Goal: Task Accomplishment & Management: Use online tool/utility

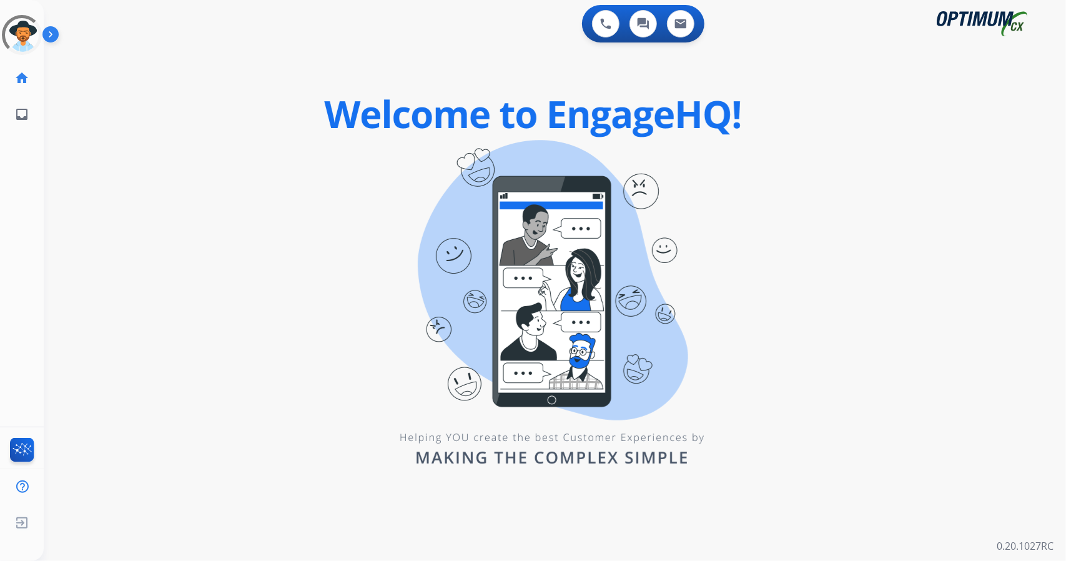
click at [275, 114] on div "0 Voice Interactions 0 Chat Interactions 0 Email Interactions swap_horiz Break …" at bounding box center [555, 280] width 1022 height 561
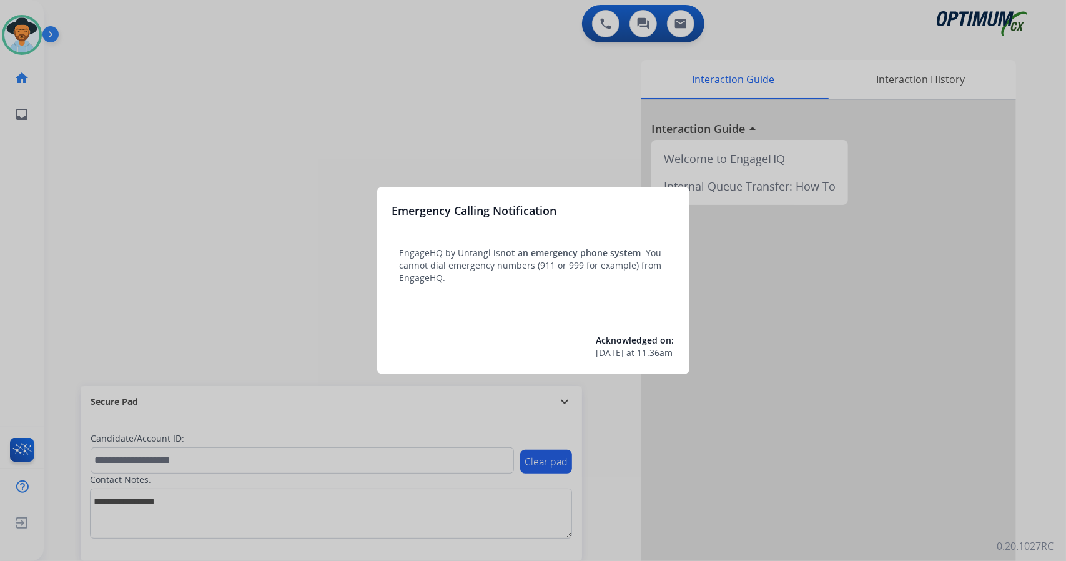
click at [116, 220] on div at bounding box center [533, 280] width 1066 height 561
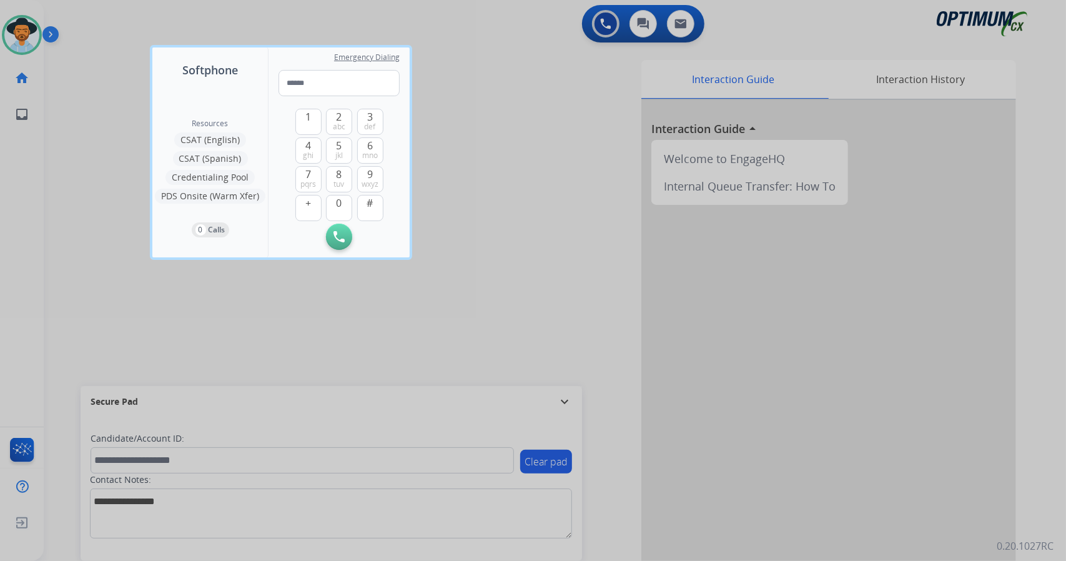
click at [116, 220] on div at bounding box center [533, 280] width 1066 height 561
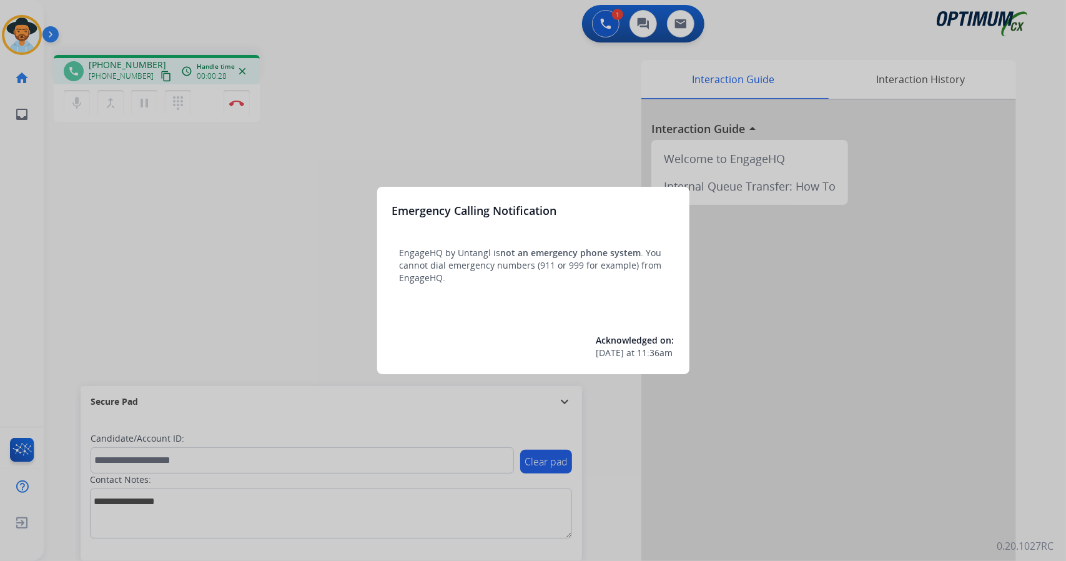
click at [353, 147] on div at bounding box center [533, 280] width 1066 height 561
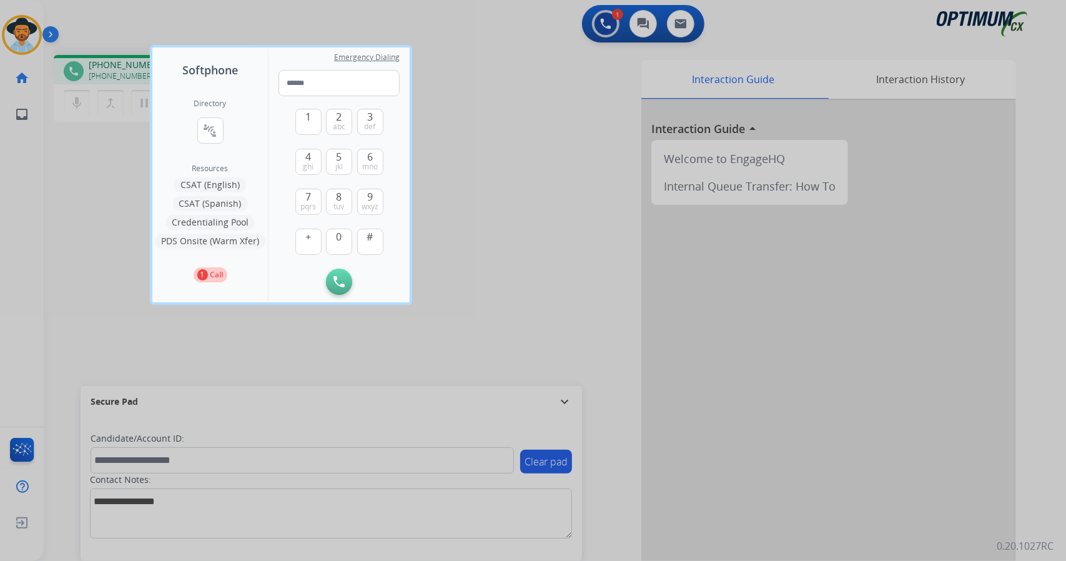
click at [249, 169] on div "Directory connect_without_contact Resource Directory Resources CSAT (English) C…" at bounding box center [209, 190] width 115 height 223
drag, startPoint x: 165, startPoint y: 163, endPoint x: 144, endPoint y: 167, distance: 22.2
click at [144, 167] on div "Softphone Directory connect_without_contact Resource Directory Resources CSAT (…" at bounding box center [533, 280] width 1066 height 561
click at [144, 167] on div at bounding box center [533, 280] width 1066 height 561
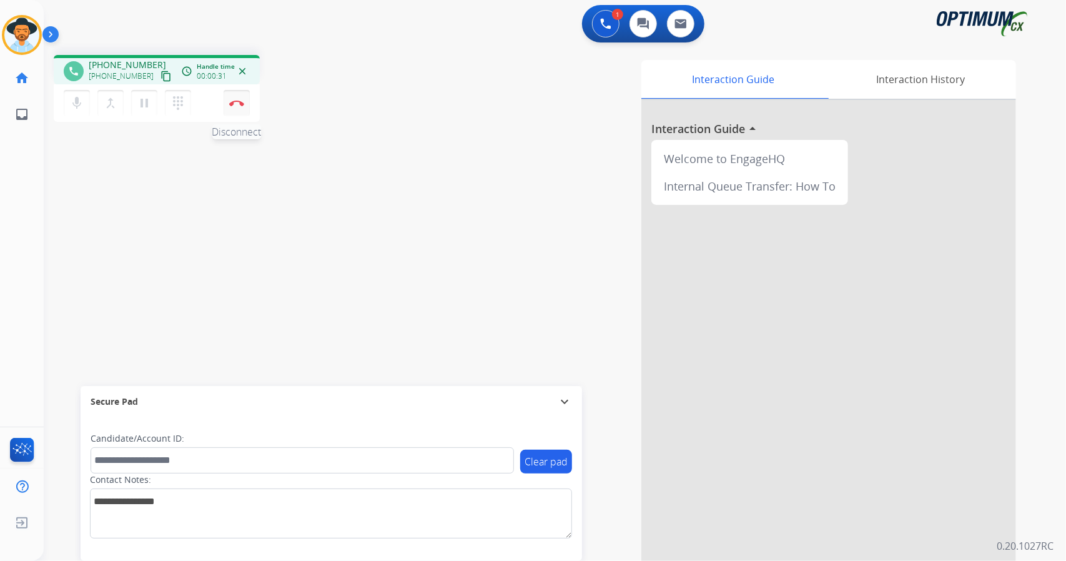
click at [240, 107] on button "Disconnect" at bounding box center [236, 103] width 26 height 26
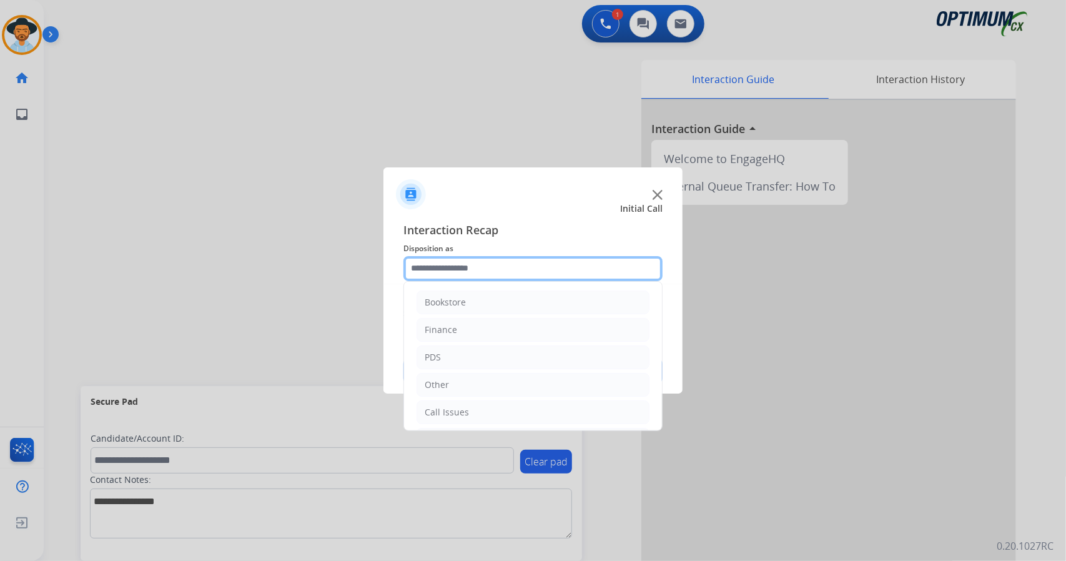
click at [479, 273] on input "text" at bounding box center [532, 268] width 259 height 25
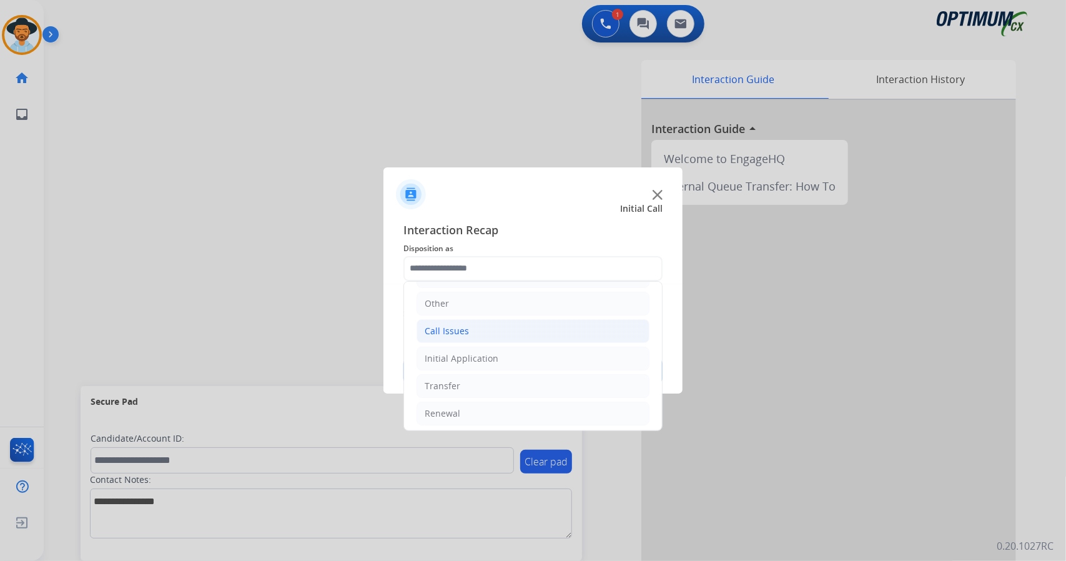
click at [493, 321] on li "Call Issues" at bounding box center [532, 331] width 233 height 24
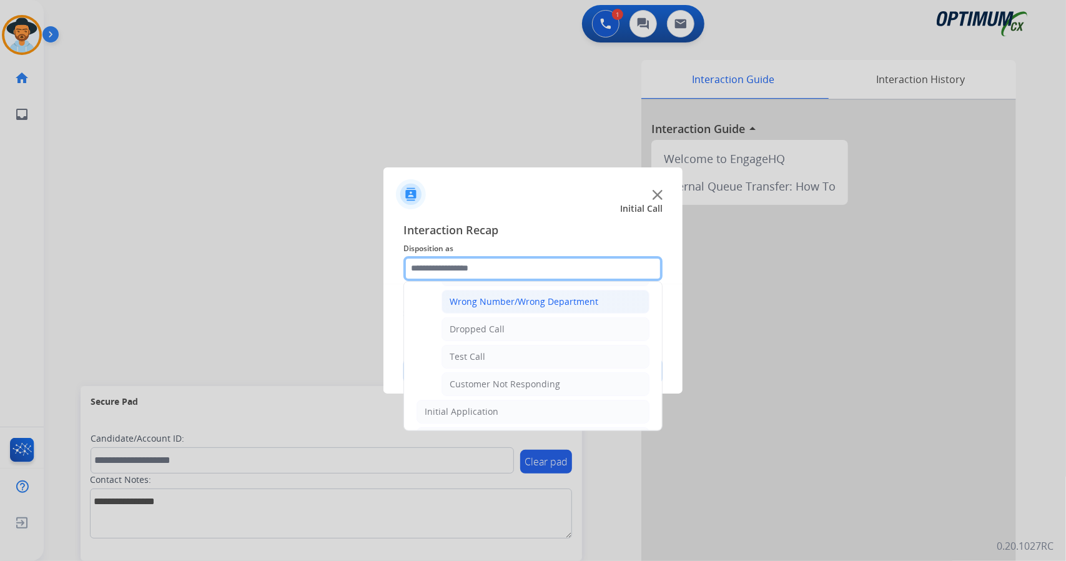
scroll to position [174, 0]
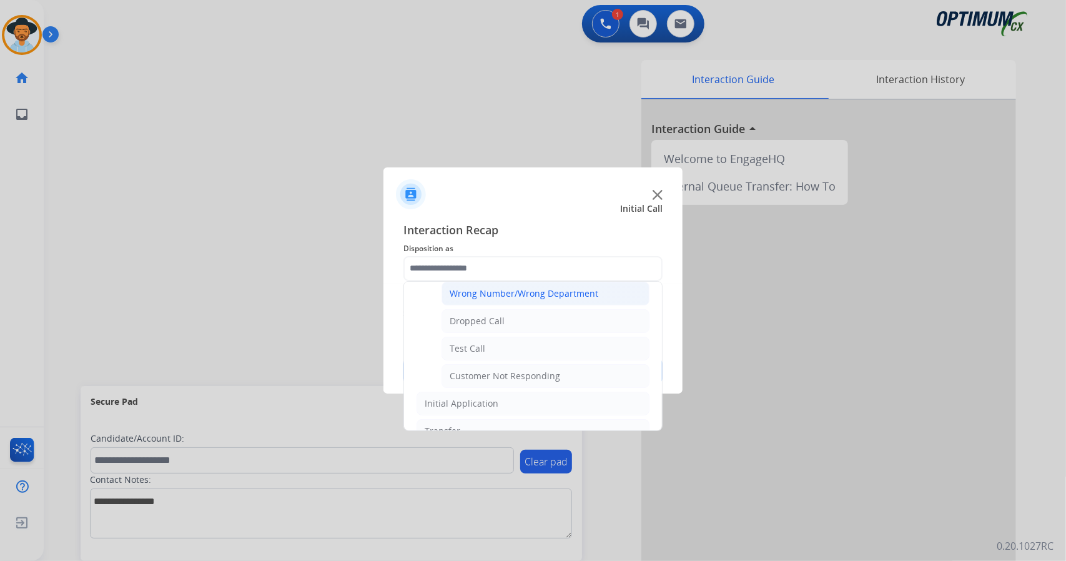
click at [494, 380] on li "Customer Not Responding" at bounding box center [545, 376] width 208 height 24
type input "**********"
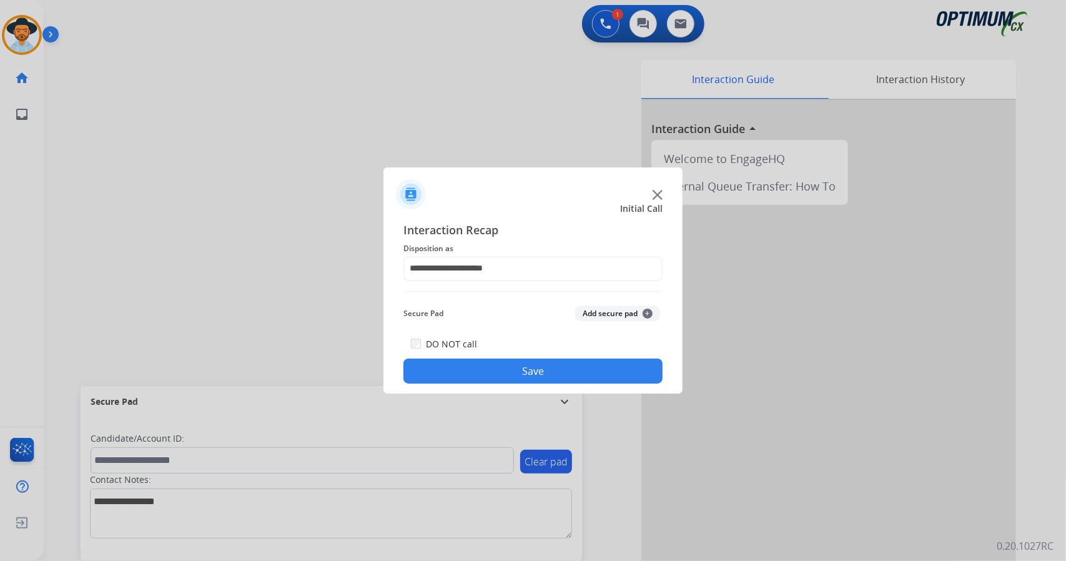
click at [494, 380] on button "Save" at bounding box center [532, 370] width 259 height 25
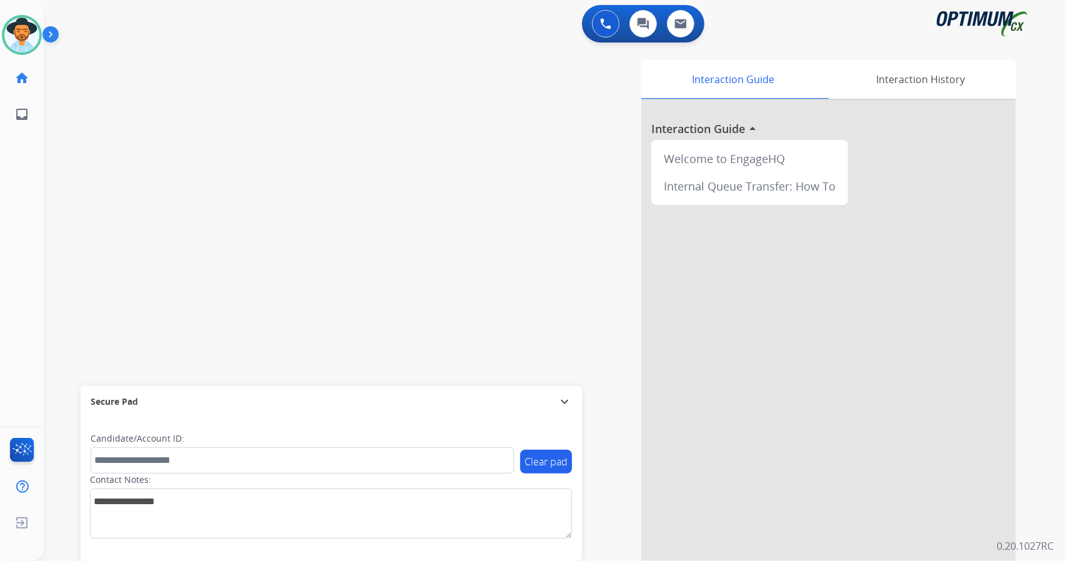
click at [39, 240] on div "[PERSON_NAME] Available Edit Avatar Agent: [PERSON_NAME] Profile: OCX Training …" at bounding box center [22, 280] width 44 height 561
click at [59, 246] on div "swap_horiz Break voice bridge close_fullscreen Connect 3-Way Call merge_type Se…" at bounding box center [540, 305] width 992 height 521
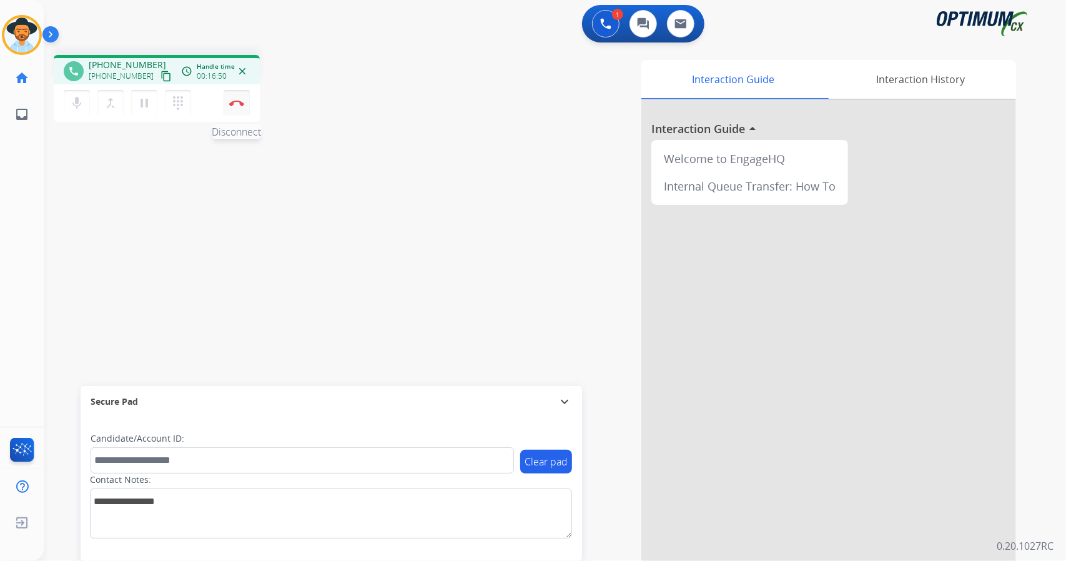
click at [240, 100] on img at bounding box center [236, 103] width 15 height 6
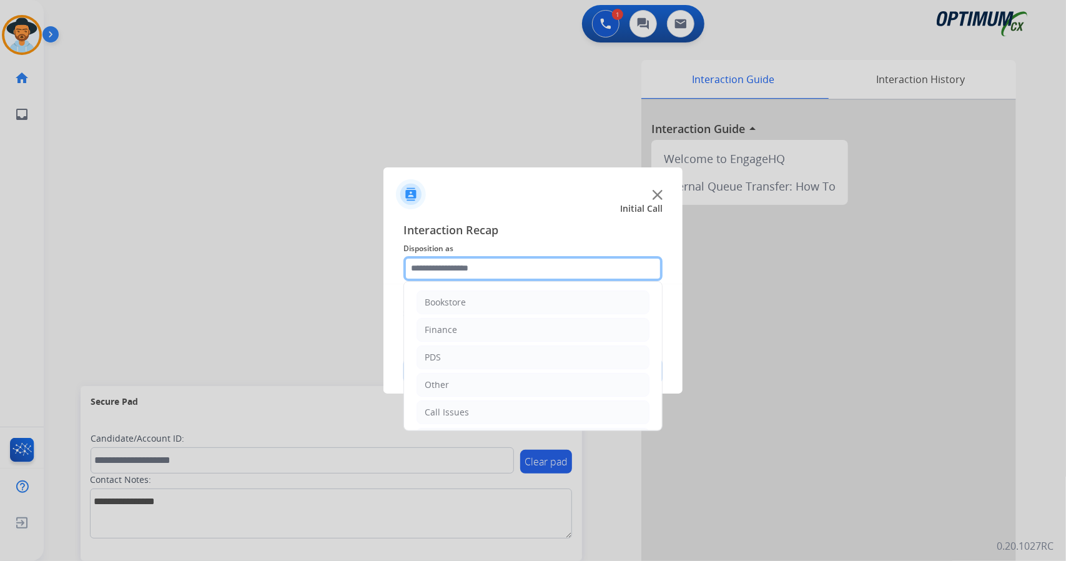
click at [473, 269] on input "text" at bounding box center [532, 268] width 259 height 25
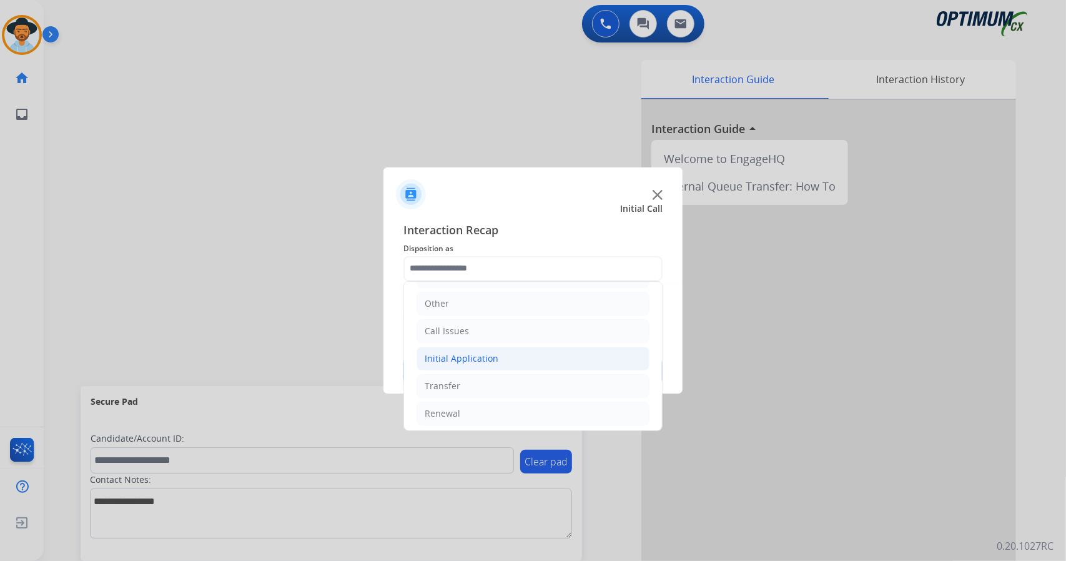
click at [469, 365] on li "Initial Application" at bounding box center [532, 358] width 233 height 24
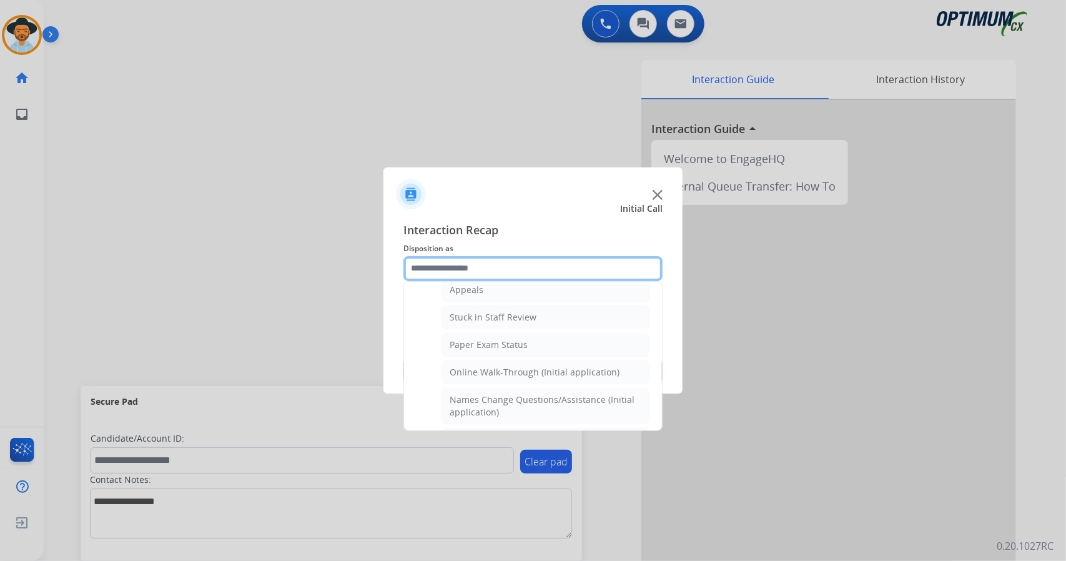
scroll to position [210, 0]
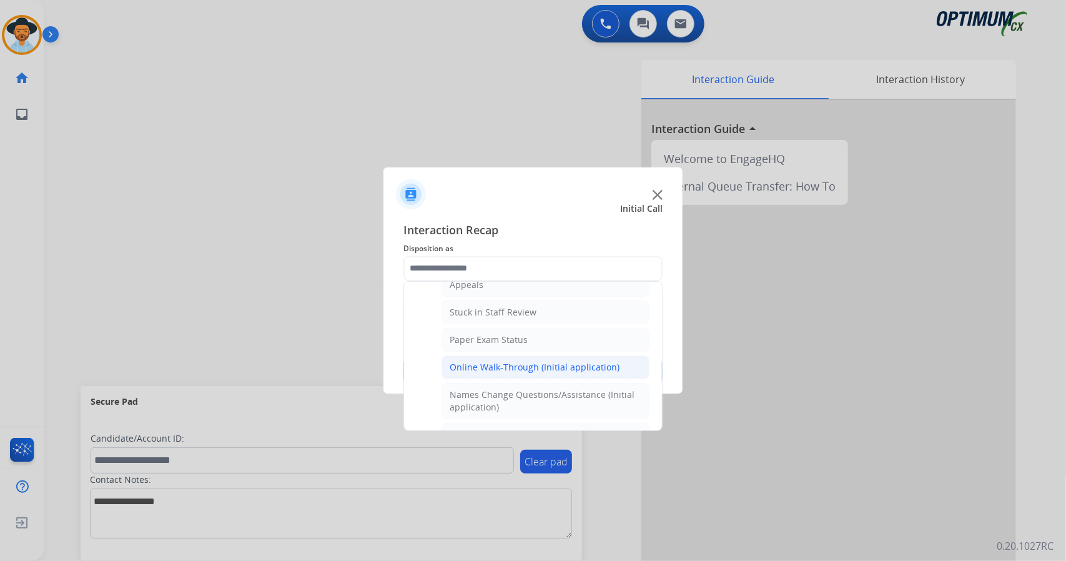
click at [510, 361] on div "Online Walk-Through (Initial application)" at bounding box center [534, 367] width 170 height 12
type input "**********"
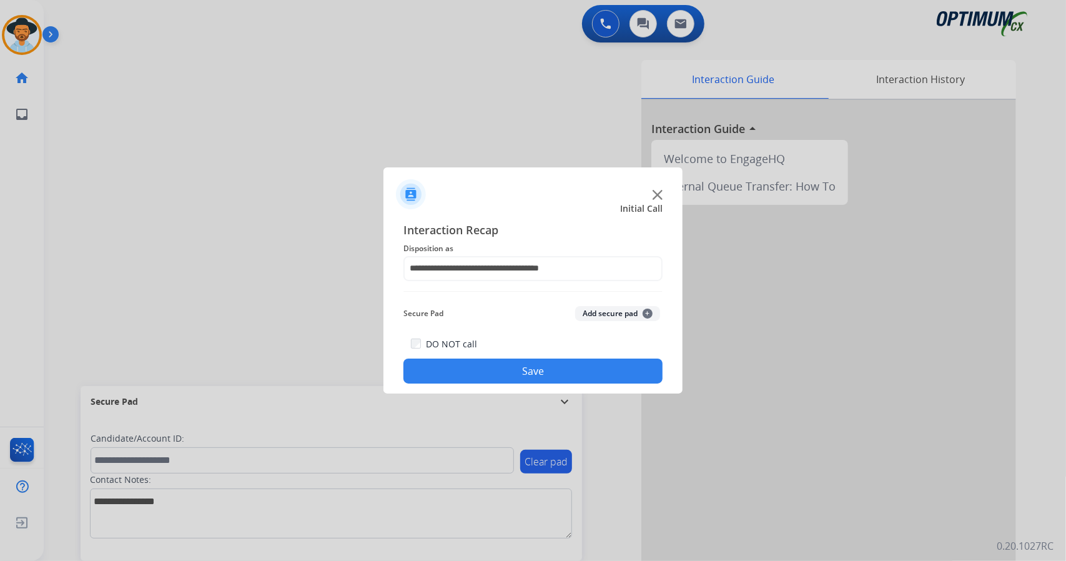
click at [504, 371] on button "Save" at bounding box center [532, 370] width 259 height 25
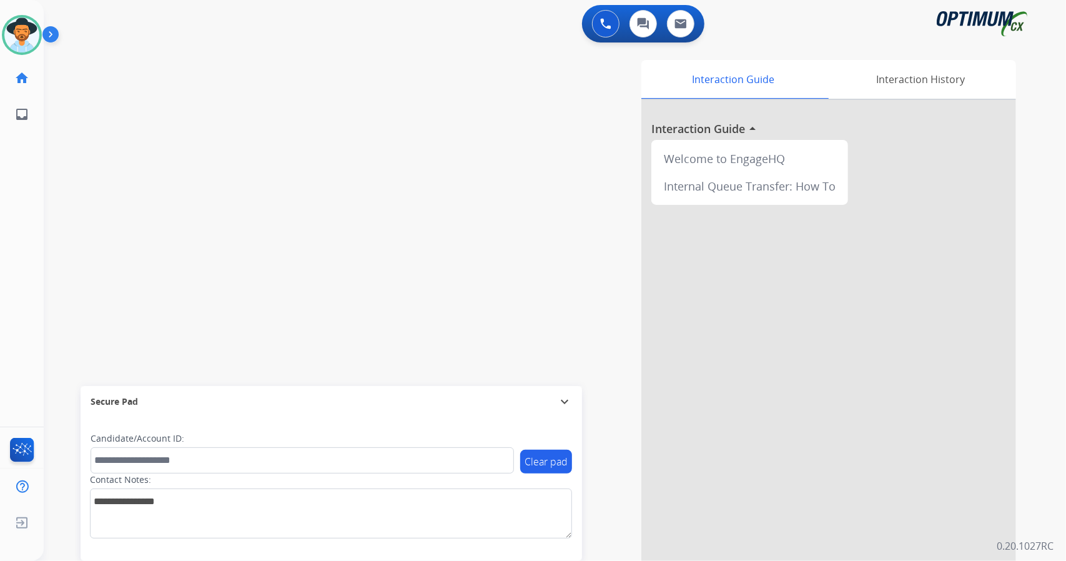
click at [119, 204] on div "swap_horiz Break voice bridge close_fullscreen Connect 3-Way Call merge_type Se…" at bounding box center [540, 305] width 992 height 521
click at [117, 242] on div "swap_horiz Break voice bridge close_fullscreen Connect 3-Way Call merge_type Se…" at bounding box center [540, 305] width 992 height 521
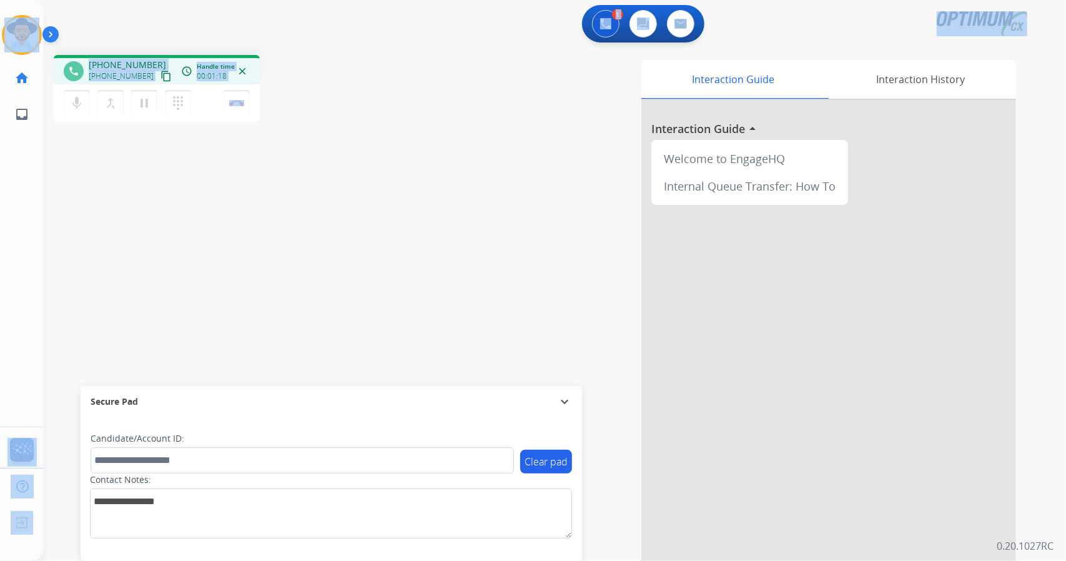
drag, startPoint x: 340, startPoint y: 112, endPoint x: 0, endPoint y: 1, distance: 357.3
click at [0, 1] on div "Outbound call Quit Outbound call Quit Schedule interaction + Add to my list Cus…" at bounding box center [533, 280] width 1066 height 561
click at [114, 31] on div "1 Voice Interactions 0 Chat Interactions 0 Email Interactions" at bounding box center [547, 25] width 977 height 40
drag, startPoint x: 4, startPoint y: 4, endPoint x: 417, endPoint y: 164, distance: 442.9
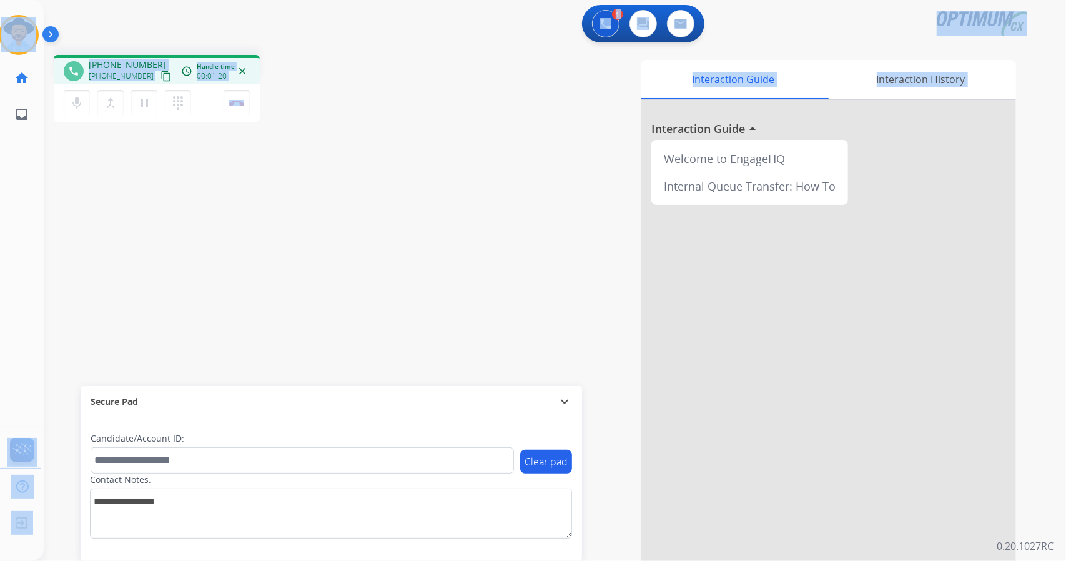
click at [417, 164] on div "Outbound call Quit Outbound call Quit Schedule interaction + Add to my list Cus…" at bounding box center [533, 280] width 1066 height 561
click at [417, 164] on div "Interaction Guide Interaction History Interaction Guide arrow_drop_up Welcome t…" at bounding box center [707, 313] width 618 height 506
drag, startPoint x: 6, startPoint y: 3, endPoint x: 424, endPoint y: 134, distance: 437.5
click at [424, 134] on div "Outbound call Quit Outbound call Quit Schedule interaction + Add to my list Cus…" at bounding box center [533, 280] width 1066 height 561
click at [456, 260] on div "Interaction Guide Interaction History Interaction Guide arrow_drop_up Welcome t…" at bounding box center [707, 313] width 618 height 506
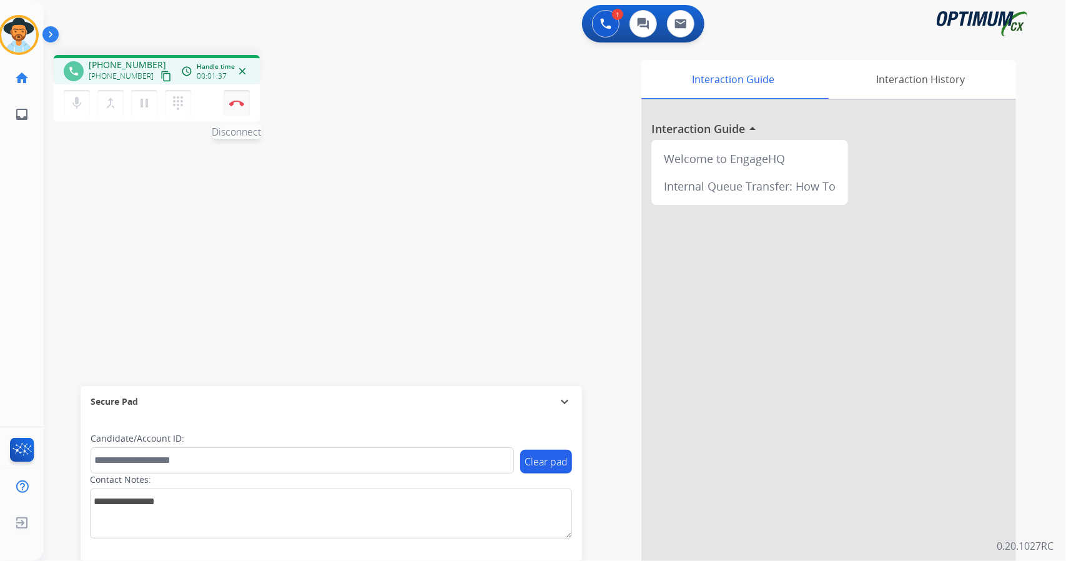
click at [242, 107] on button "Disconnect" at bounding box center [236, 103] width 26 height 26
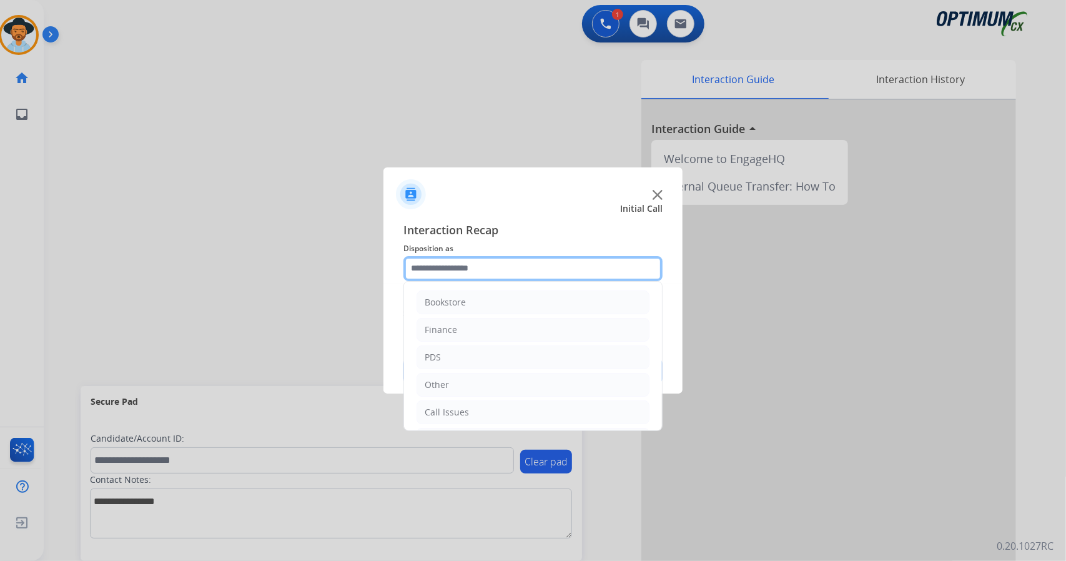
click at [513, 259] on input "text" at bounding box center [532, 268] width 259 height 25
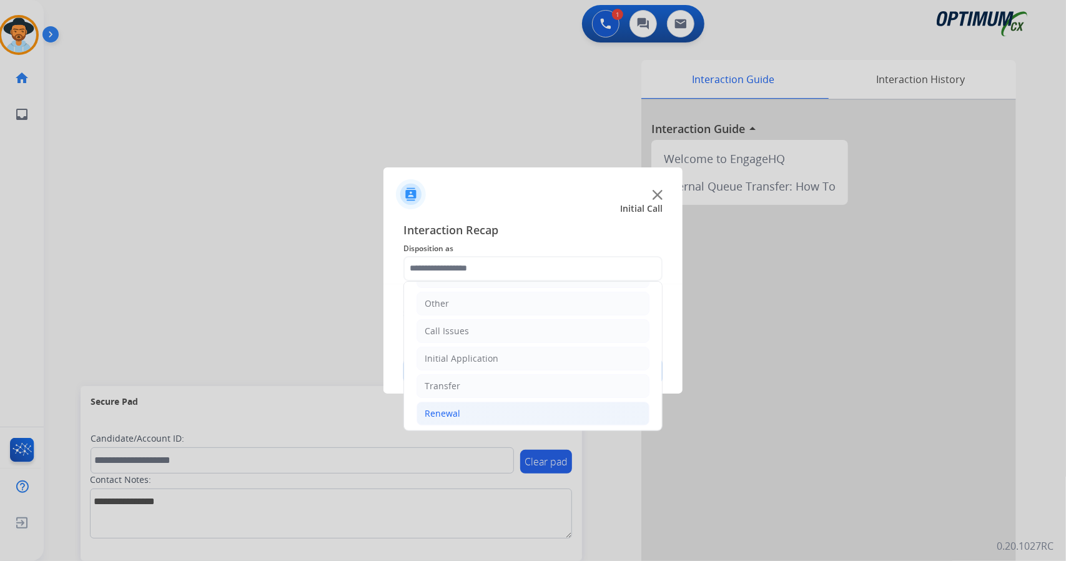
click at [452, 411] on div "Renewal" at bounding box center [442, 413] width 36 height 12
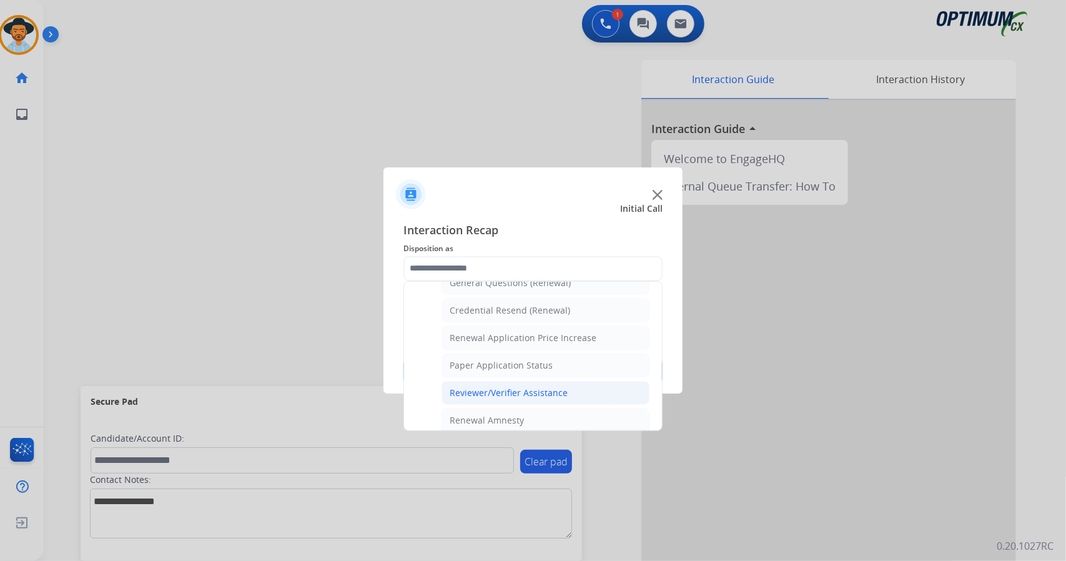
click at [539, 395] on li "Reviewer/Verifier Assistance" at bounding box center [545, 393] width 208 height 24
type input "**********"
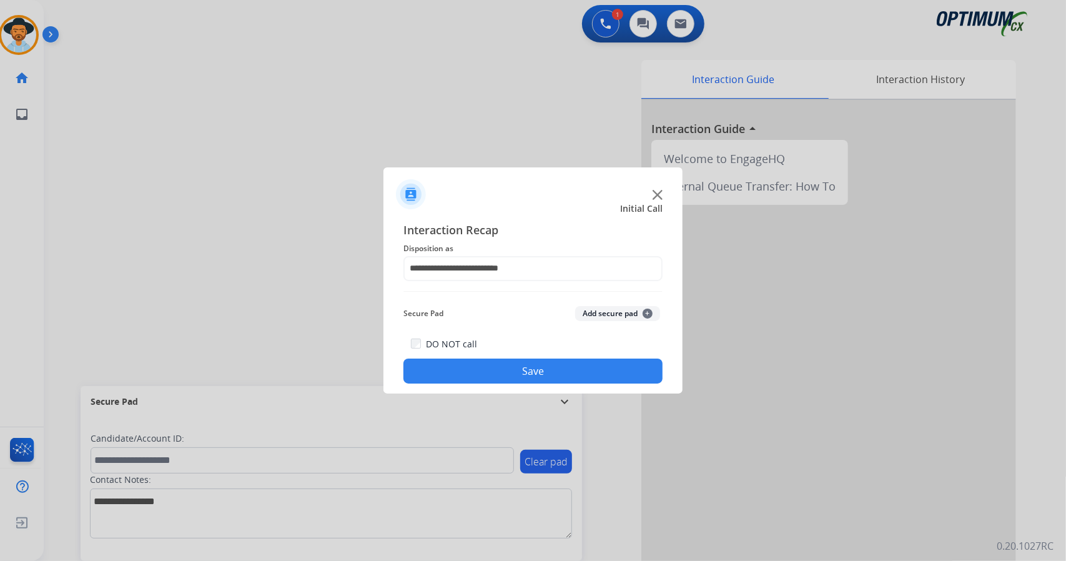
click at [526, 365] on button "Save" at bounding box center [532, 370] width 259 height 25
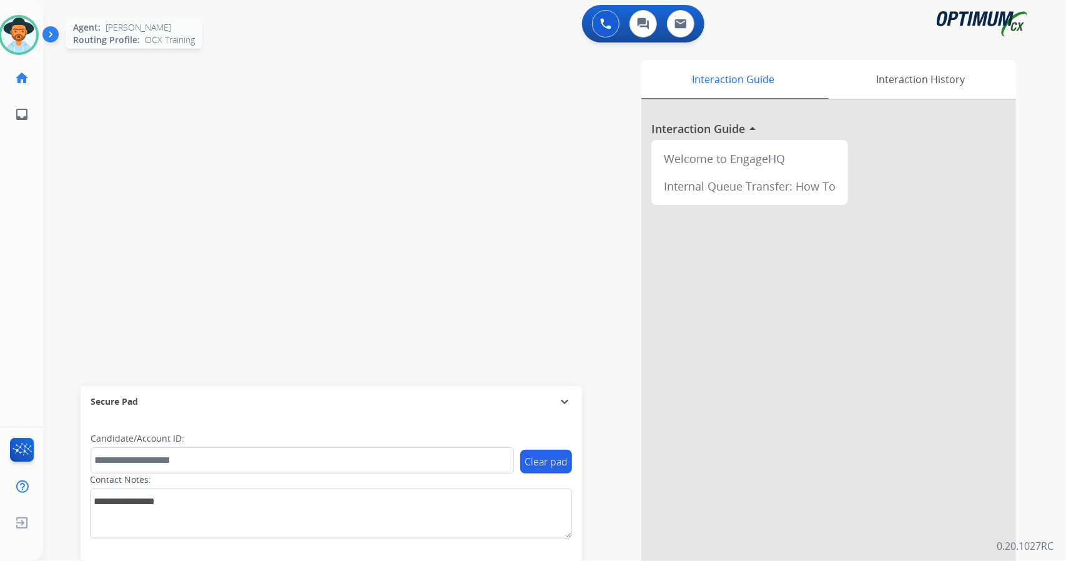
click at [21, 21] on img at bounding box center [18, 34] width 35 height 35
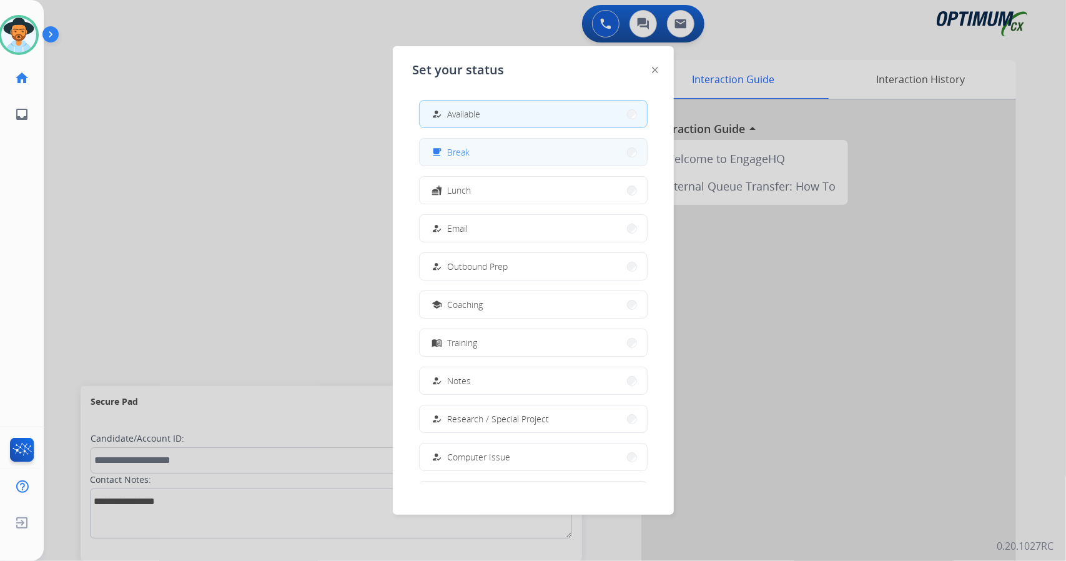
click at [532, 150] on button "free_breakfast Break" at bounding box center [533, 152] width 227 height 27
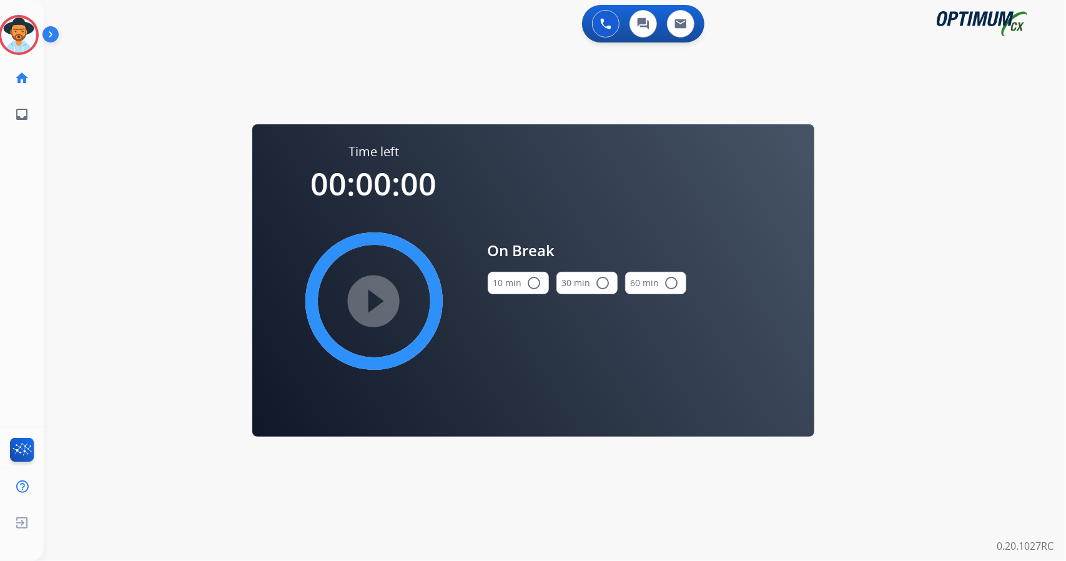
click at [960, 259] on div "0 Voice Interactions 0 Chat Interactions 0 Email Interactions swap_horiz Break …" at bounding box center [555, 280] width 1022 height 561
click at [520, 276] on button "10 min radio_button_unchecked" at bounding box center [518, 283] width 61 height 22
click at [366, 308] on mat-icon "play_circle_filled" at bounding box center [373, 300] width 15 height 15
click at [19, 36] on icon at bounding box center [19, 35] width 41 height 41
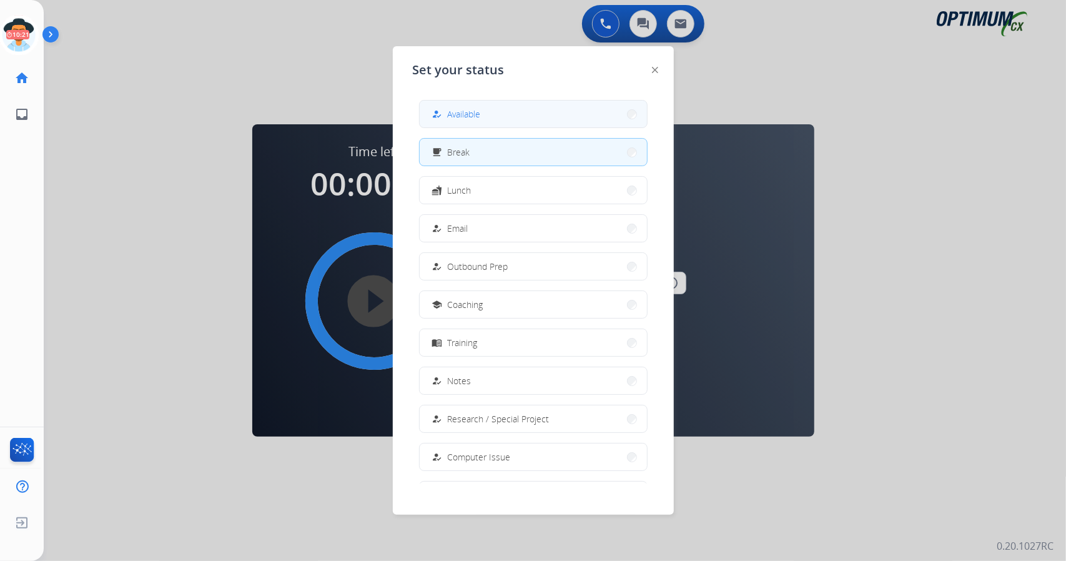
click at [481, 118] on span "Available" at bounding box center [464, 113] width 33 height 13
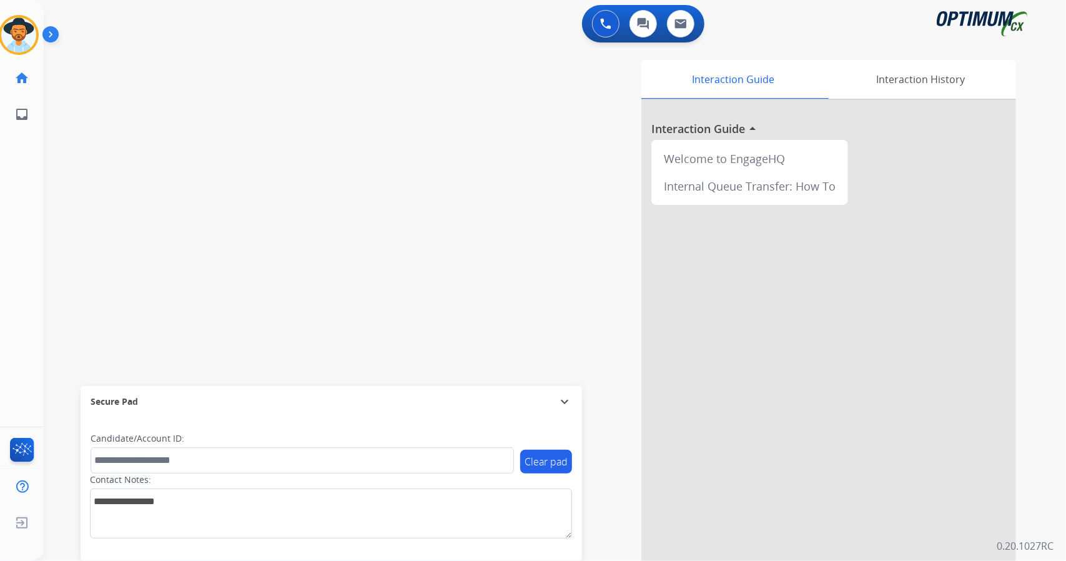
click at [89, 225] on div "swap_horiz Break voice bridge close_fullscreen Connect 3-Way Call merge_type Se…" at bounding box center [540, 305] width 992 height 521
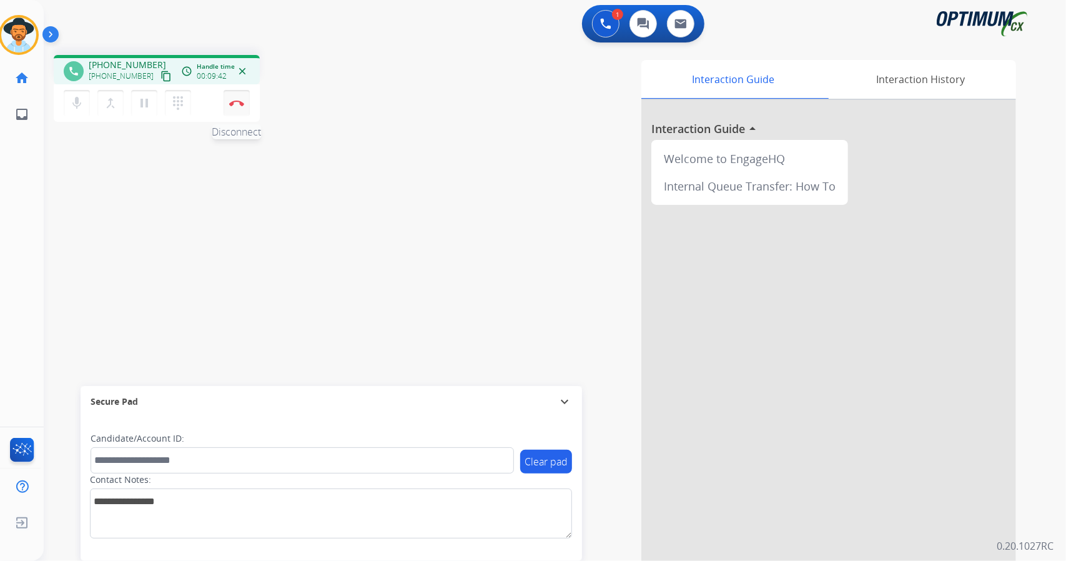
click at [241, 108] on button "Disconnect" at bounding box center [236, 103] width 26 height 26
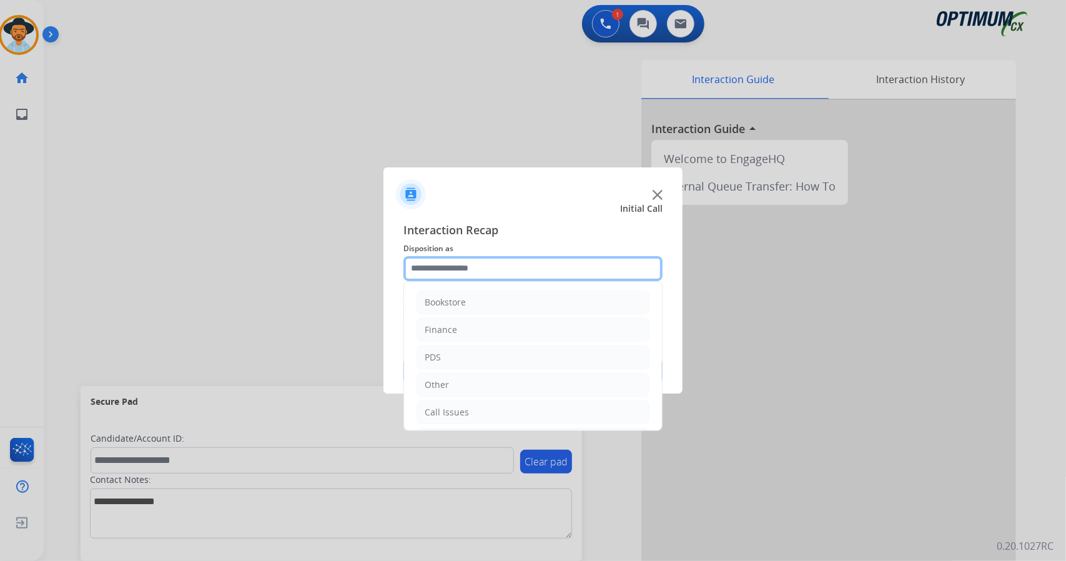
click at [452, 268] on input "text" at bounding box center [532, 268] width 259 height 25
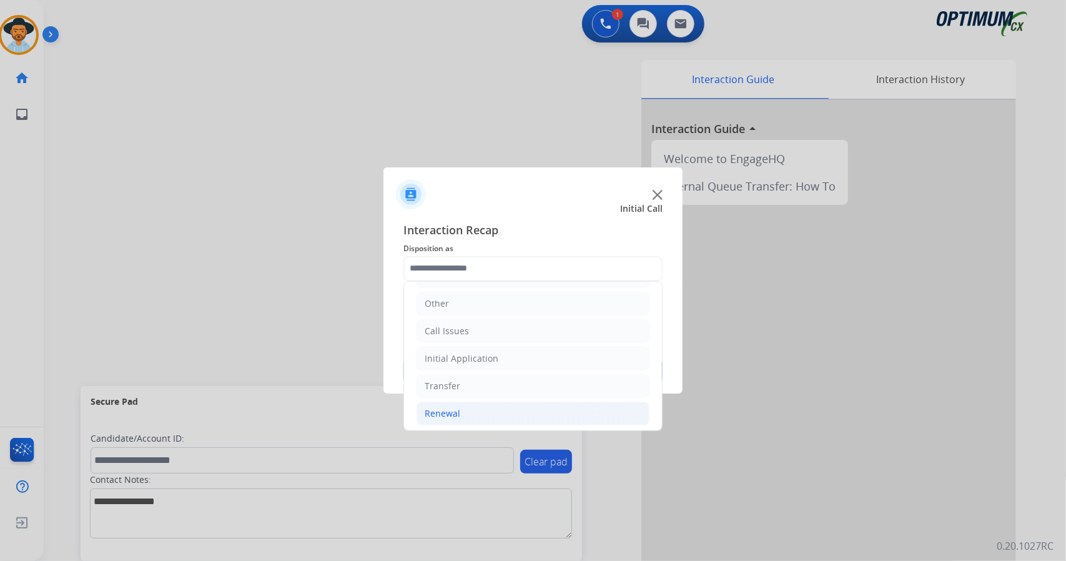
click at [474, 411] on li "Renewal" at bounding box center [532, 413] width 233 height 24
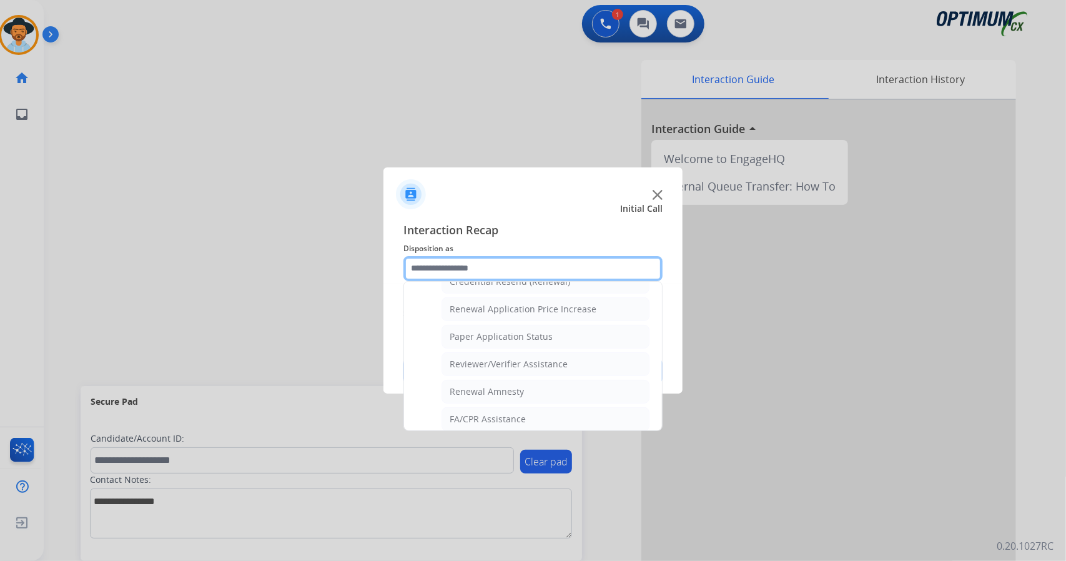
scroll to position [472, 0]
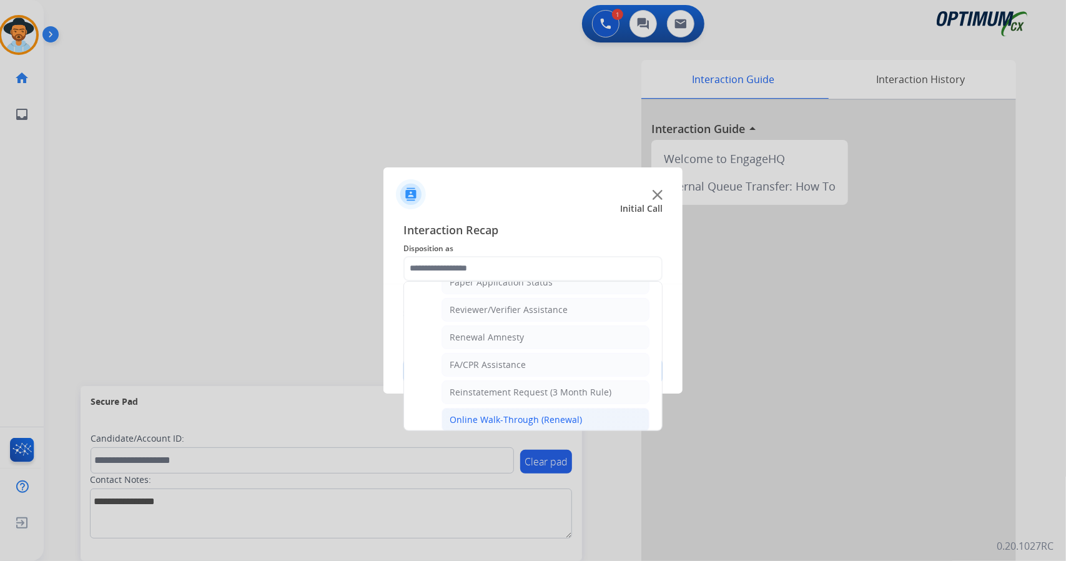
click at [494, 413] on div "Online Walk-Through (Renewal)" at bounding box center [515, 419] width 132 height 12
type input "**********"
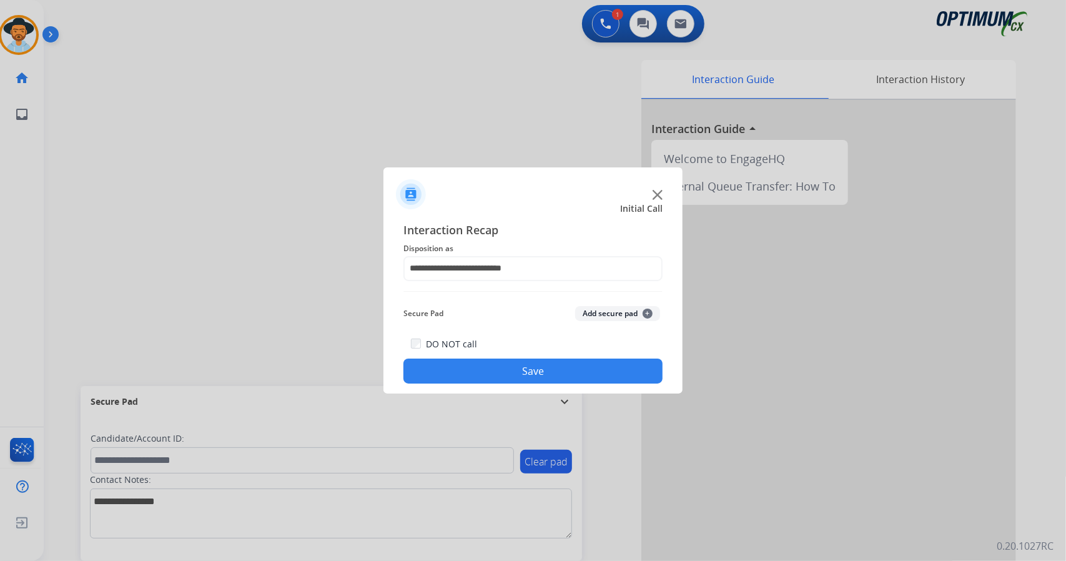
click at [520, 370] on button "Save" at bounding box center [532, 370] width 259 height 25
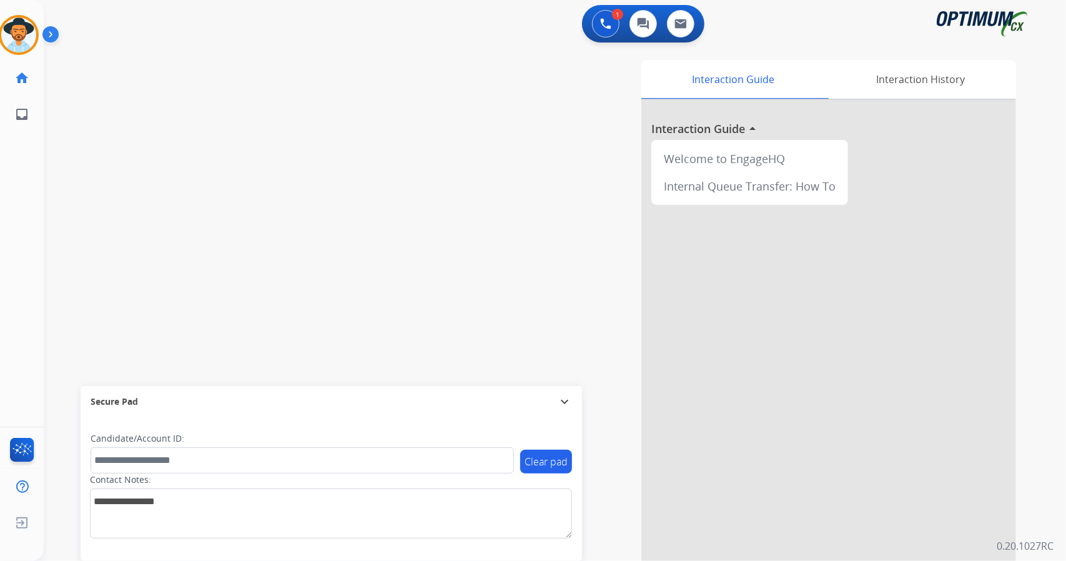
click at [70, 268] on div "swap_horiz Break voice bridge close_fullscreen Connect 3-Way Call merge_type Se…" at bounding box center [540, 305] width 992 height 521
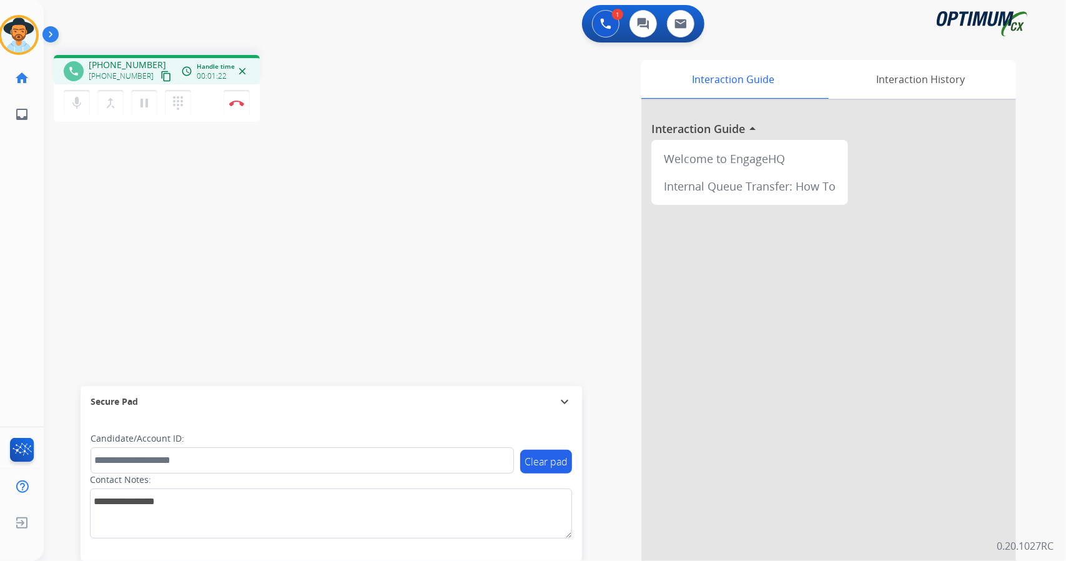
click at [67, 235] on div "phone [PHONE_NUMBER] [PHONE_NUMBER] content_copy access_time Call metrics Queue…" at bounding box center [540, 305] width 992 height 521
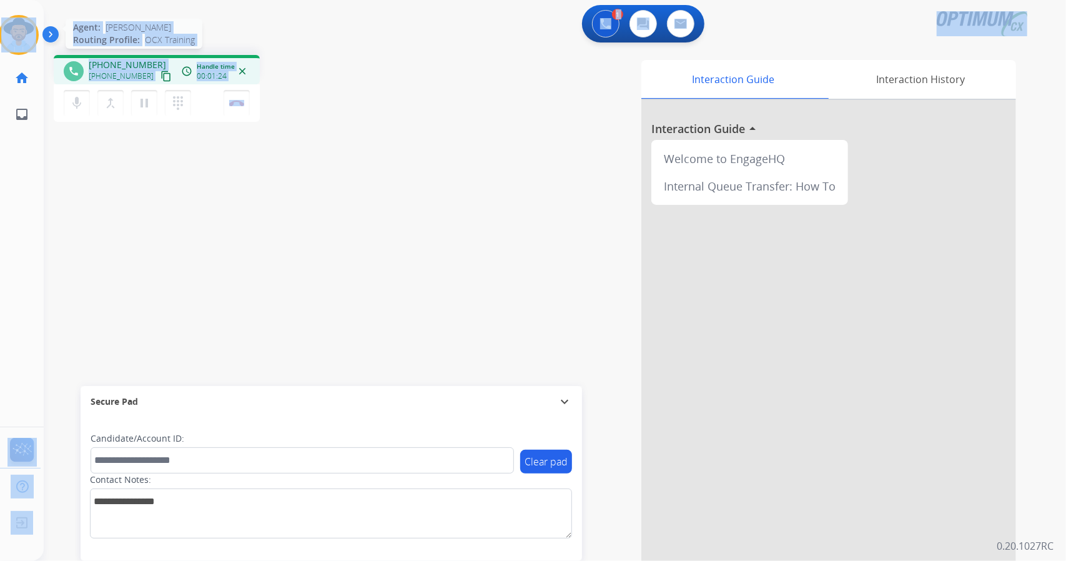
drag, startPoint x: 279, startPoint y: 89, endPoint x: 0, endPoint y: 41, distance: 283.3
click at [0, 41] on div "Outbound call Quit Outbound call Quit Schedule interaction + Add to my list Cus…" at bounding box center [533, 280] width 1066 height 561
click at [243, 109] on button "Disconnect" at bounding box center [236, 103] width 26 height 26
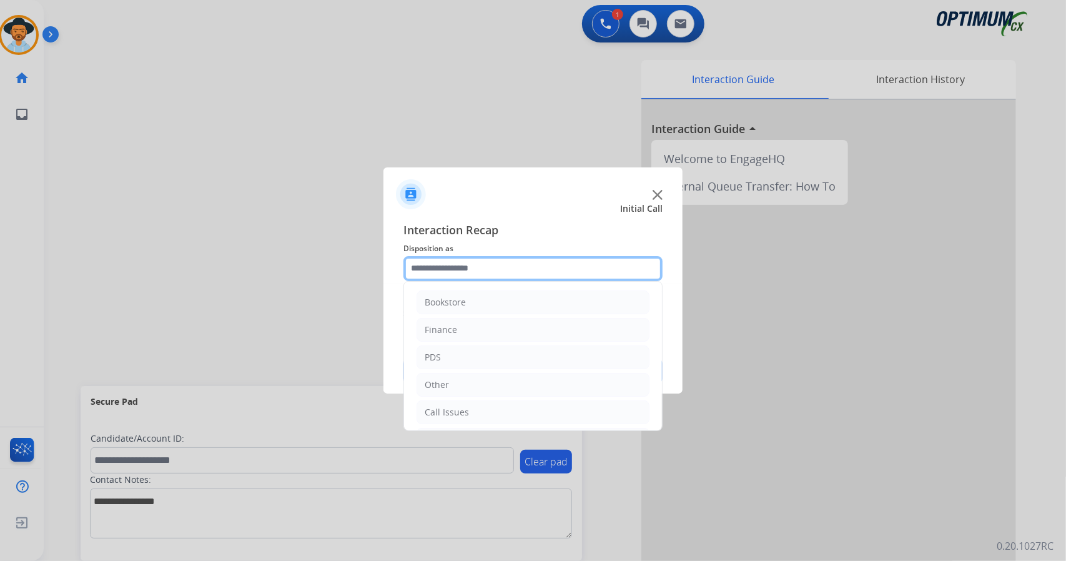
click at [452, 258] on input "text" at bounding box center [532, 268] width 259 height 25
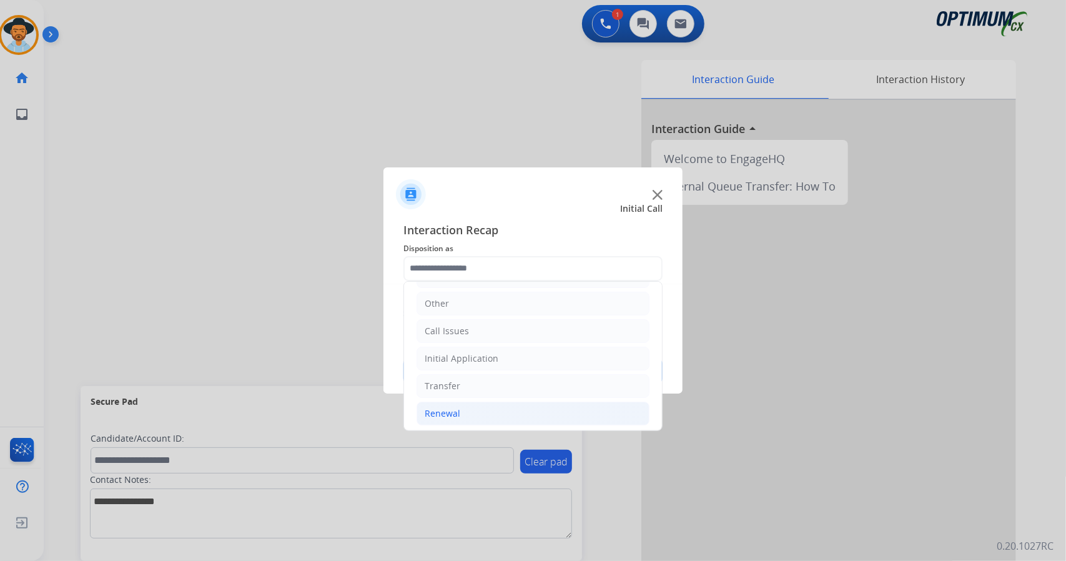
click at [487, 420] on li "Renewal" at bounding box center [532, 413] width 233 height 24
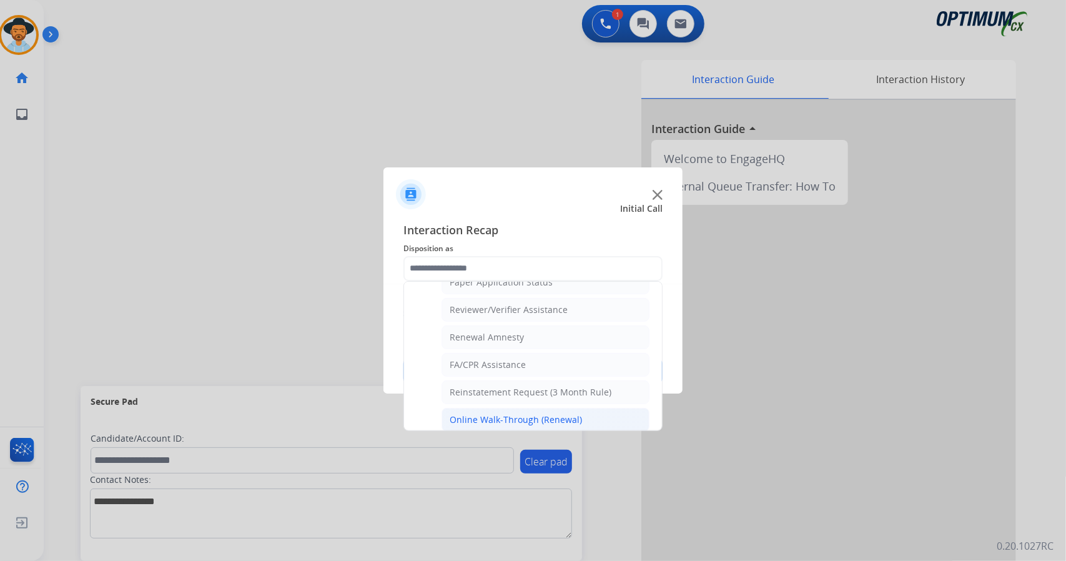
click at [474, 413] on div "Online Walk-Through (Renewal)" at bounding box center [515, 419] width 132 height 12
type input "**********"
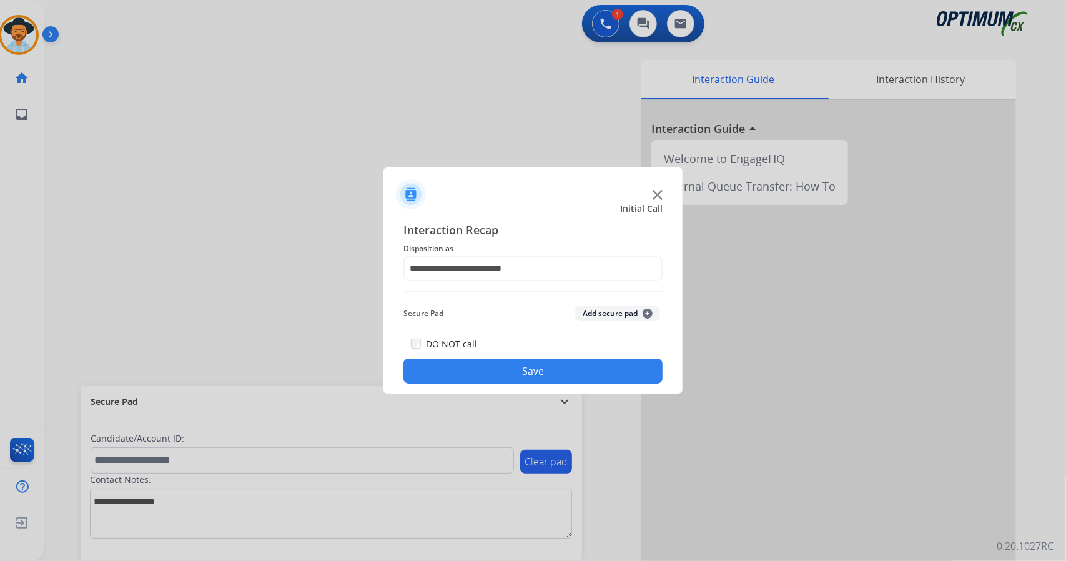
click at [485, 371] on button "Save" at bounding box center [532, 370] width 259 height 25
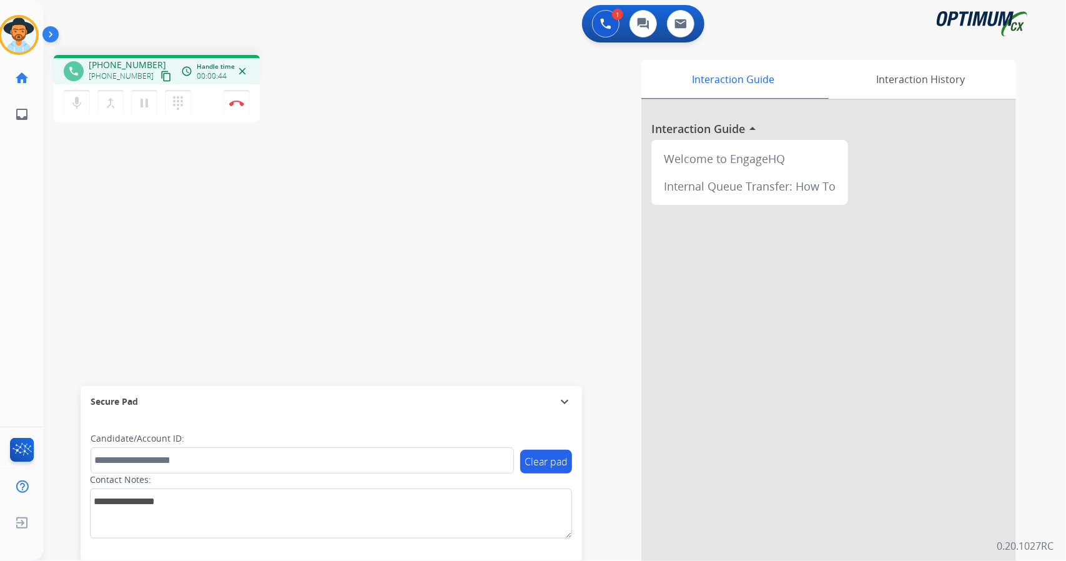
click at [86, 222] on div "phone [PHONE_NUMBER] [PHONE_NUMBER] content_copy access_time Call metrics Queue…" at bounding box center [540, 305] width 992 height 521
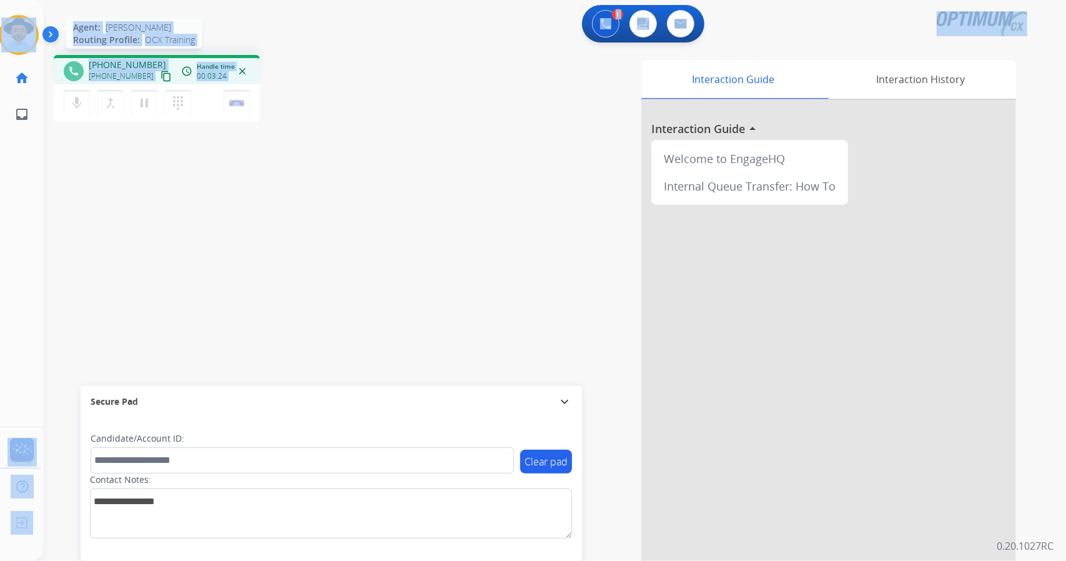
drag, startPoint x: 309, startPoint y: 104, endPoint x: 0, endPoint y: 27, distance: 318.4
click at [0, 27] on div "Outbound call Quit Outbound call Quit Schedule interaction + Add to my list Cus…" at bounding box center [533, 280] width 1066 height 561
click at [362, 74] on div "phone [PHONE_NUMBER] [PHONE_NUMBER] content_copy access_time Call metrics Queue…" at bounding box center [223, 90] width 339 height 71
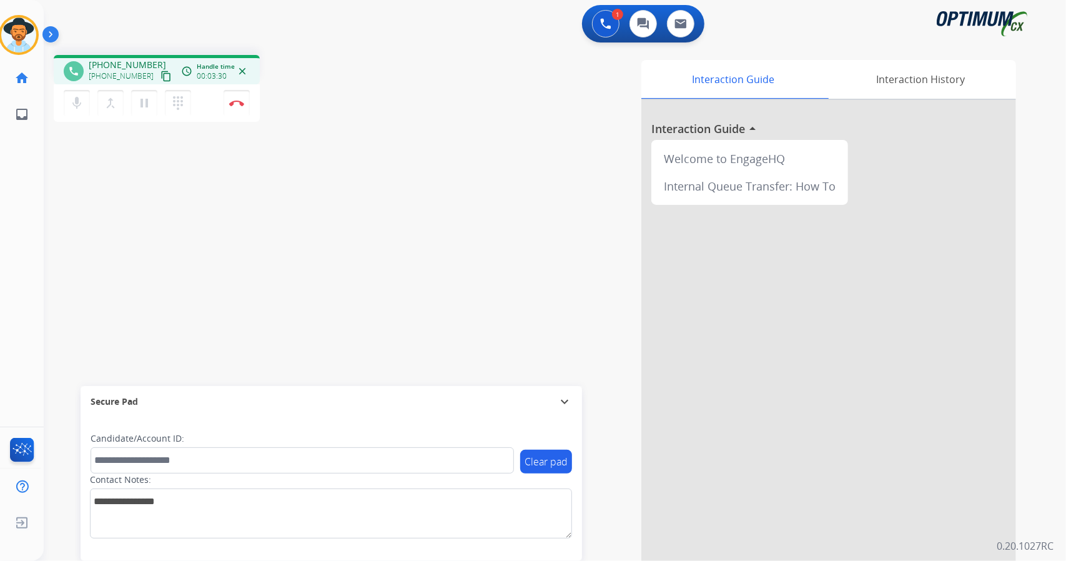
click at [79, 188] on div "phone [PHONE_NUMBER] [PHONE_NUMBER] content_copy access_time Call metrics Queue…" at bounding box center [540, 305] width 992 height 521
click at [234, 109] on button "Disconnect" at bounding box center [236, 103] width 26 height 26
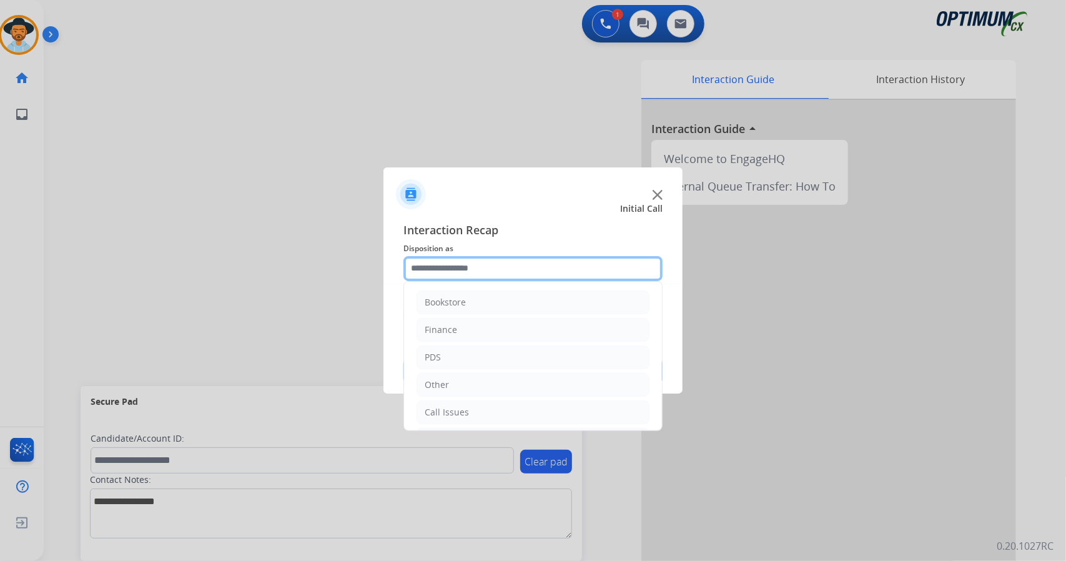
click at [514, 264] on input "text" at bounding box center [532, 268] width 259 height 25
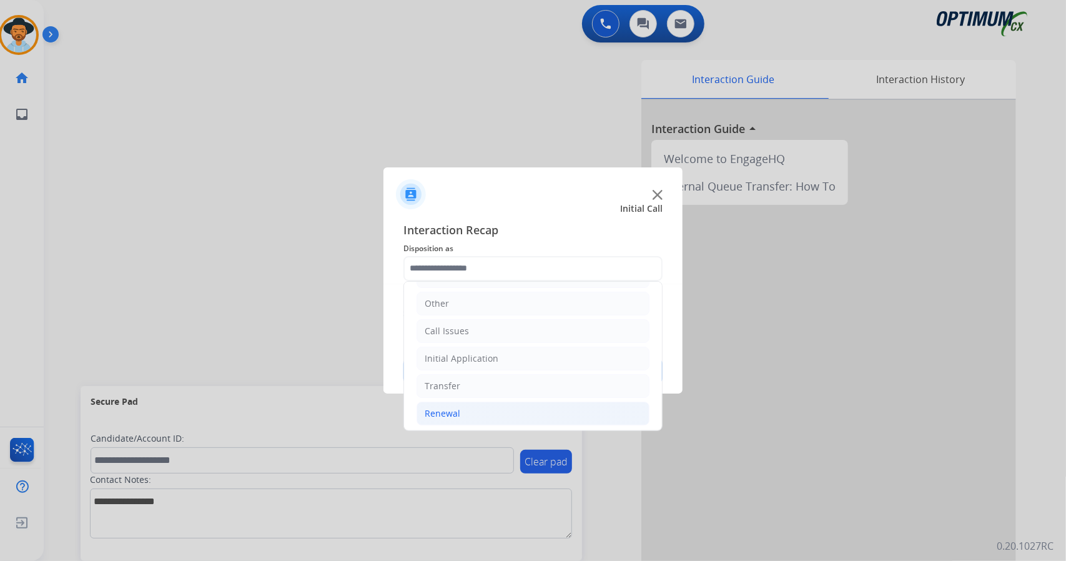
click at [493, 410] on li "Renewal" at bounding box center [532, 413] width 233 height 24
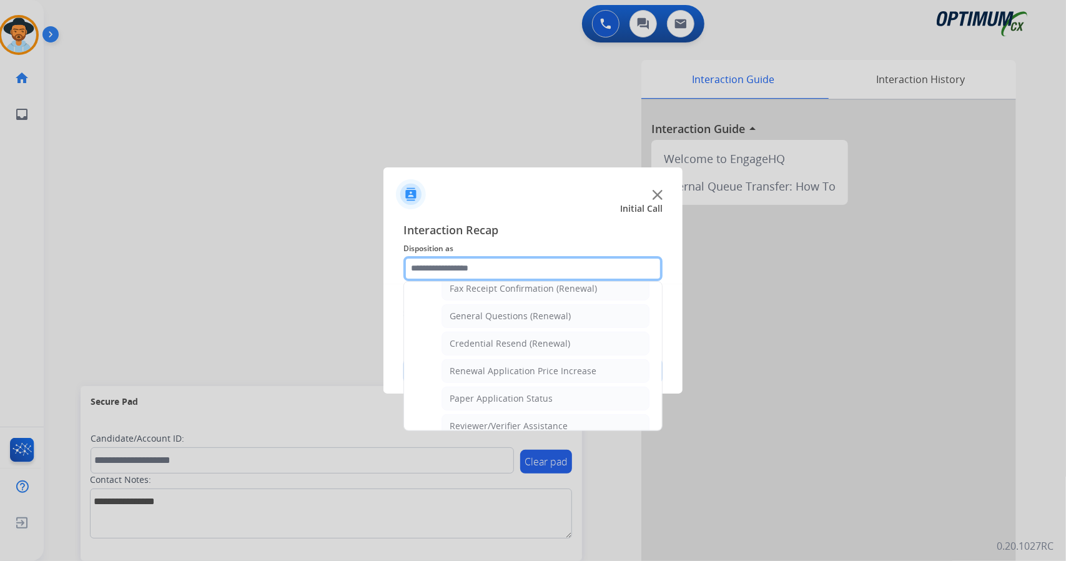
scroll to position [343, 0]
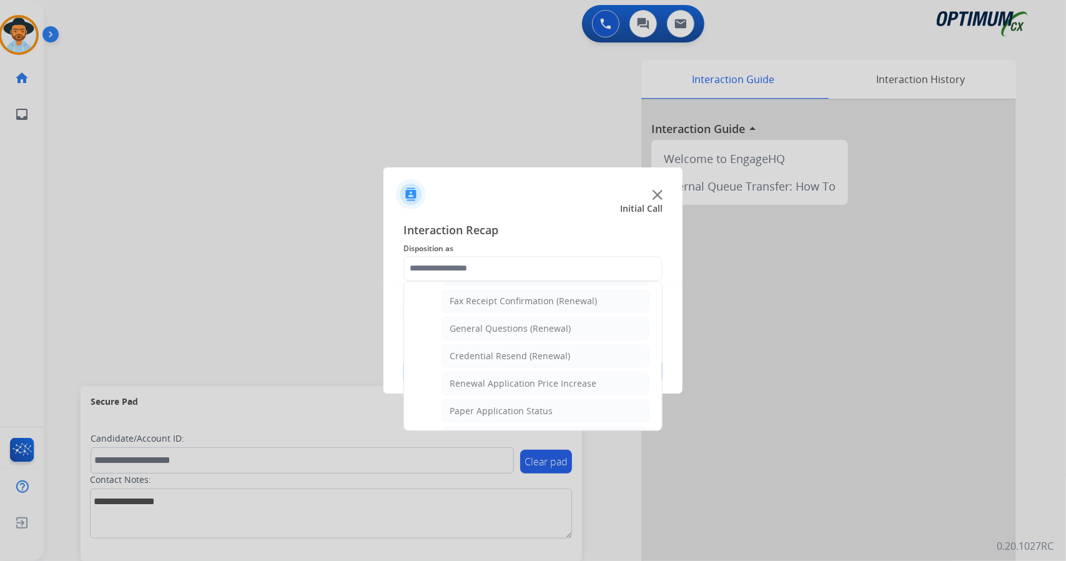
click at [532, 323] on div "General Questions (Renewal)" at bounding box center [509, 328] width 121 height 12
type input "**********"
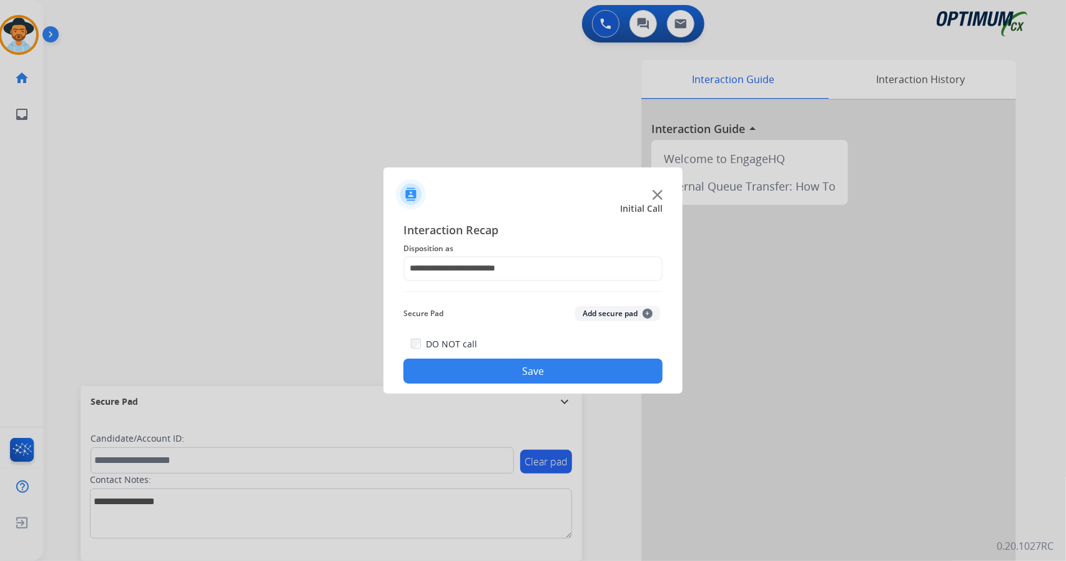
click at [544, 368] on button "Save" at bounding box center [532, 370] width 259 height 25
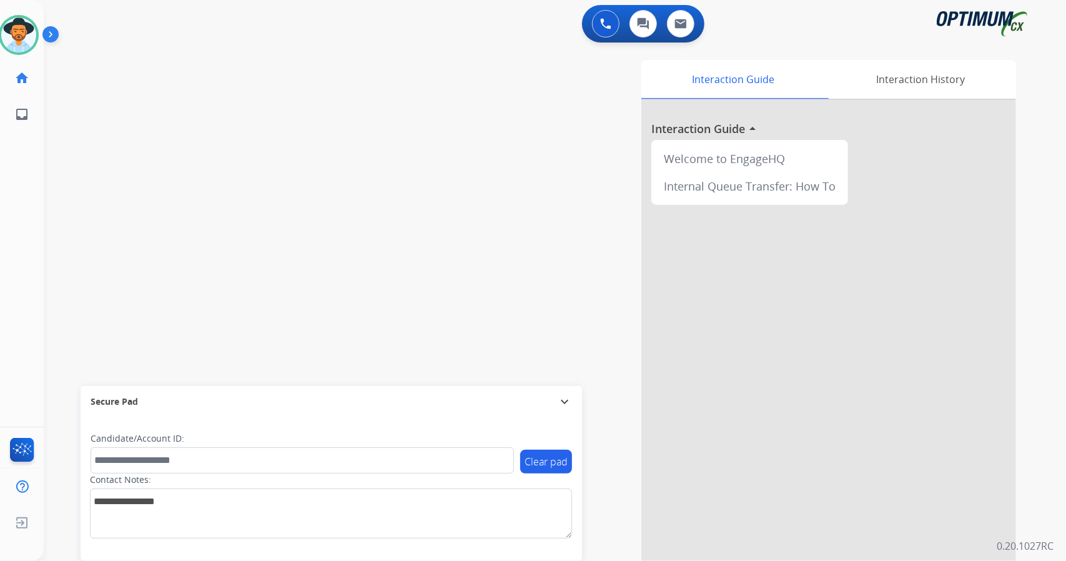
click at [544, 368] on div "Interaction Guide Interaction History Interaction Guide arrow_drop_up Welcome t…" at bounding box center [707, 313] width 618 height 506
click at [56, 319] on div "swap_horiz Break voice bridge close_fullscreen Connect 3-Way Call merge_type Se…" at bounding box center [540, 305] width 992 height 521
click at [674, 557] on div at bounding box center [828, 333] width 375 height 466
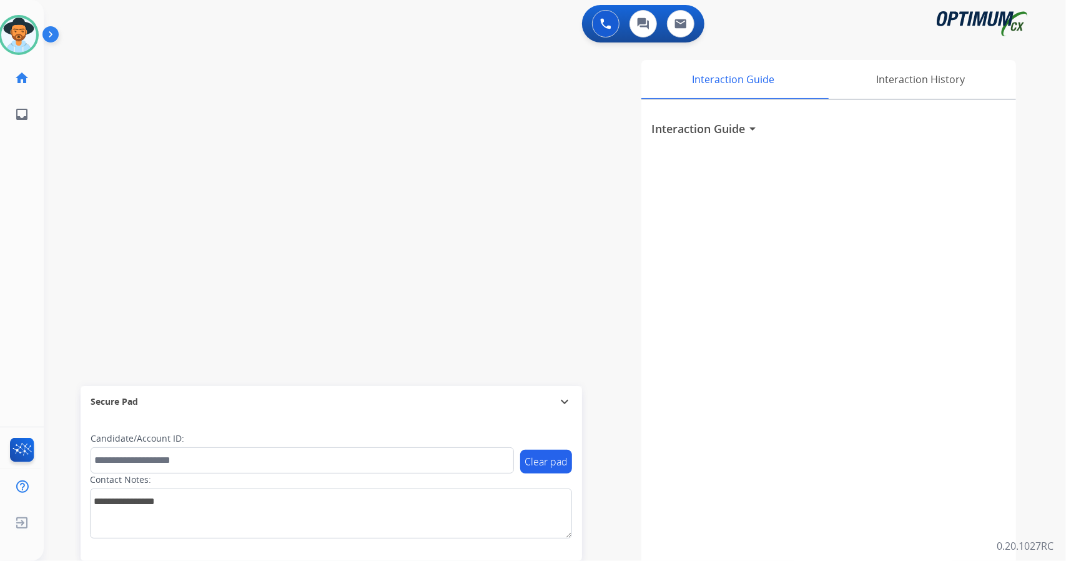
click at [71, 333] on div "swap_horiz Break voice bridge close_fullscreen Connect 3-Way Call merge_type Se…" at bounding box center [540, 305] width 992 height 521
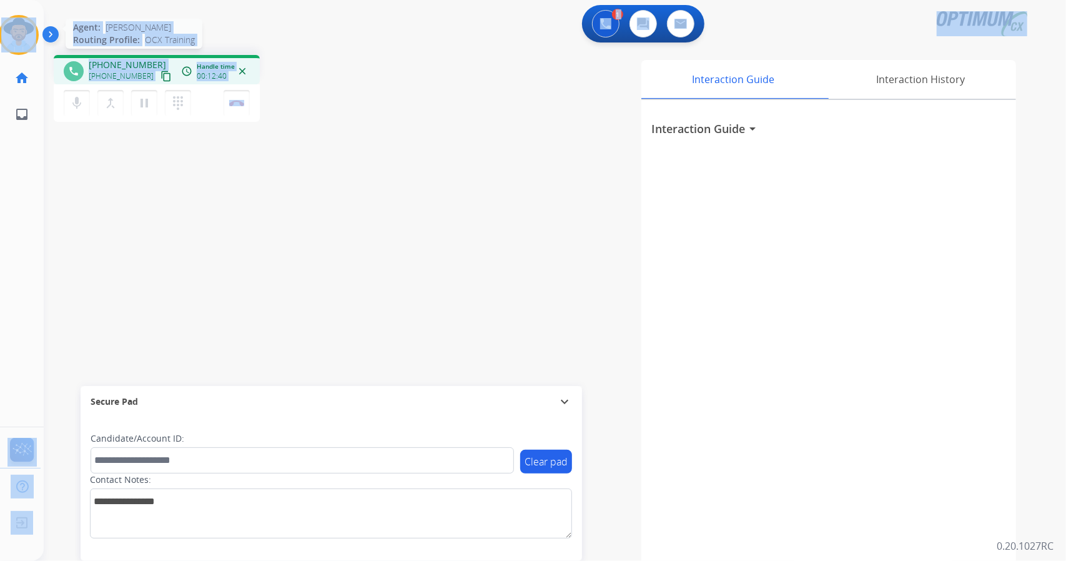
drag, startPoint x: 290, startPoint y: 107, endPoint x: 0, endPoint y: 47, distance: 296.4
click at [0, 47] on div "Outbound call Quit Outbound call Quit Schedule interaction + Add to my list Cus…" at bounding box center [533, 280] width 1066 height 561
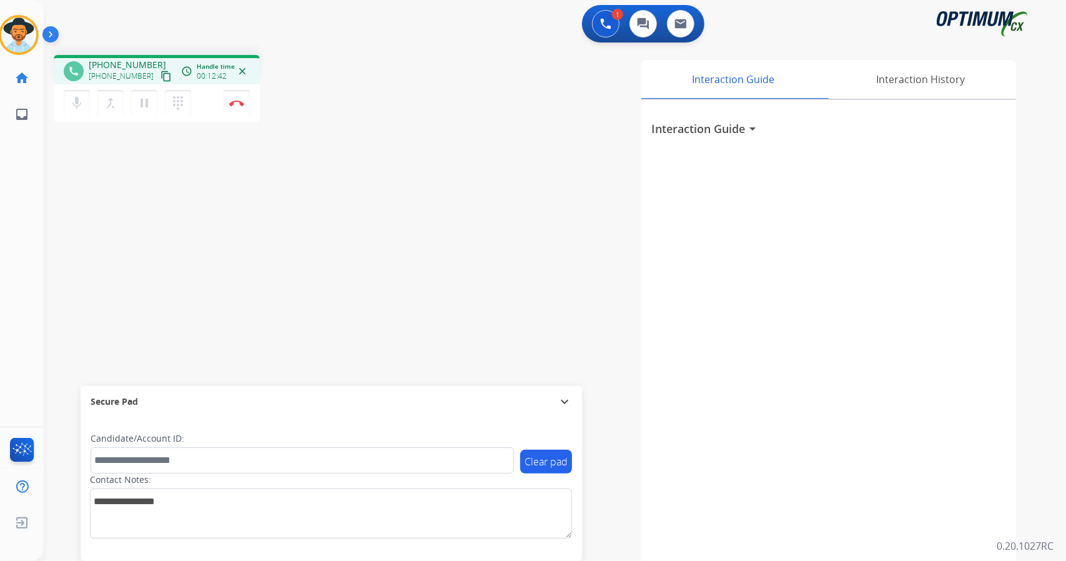
click at [342, 102] on div "phone [PHONE_NUMBER] [PHONE_NUMBER] content_copy access_time Call metrics Queue…" at bounding box center [223, 90] width 339 height 71
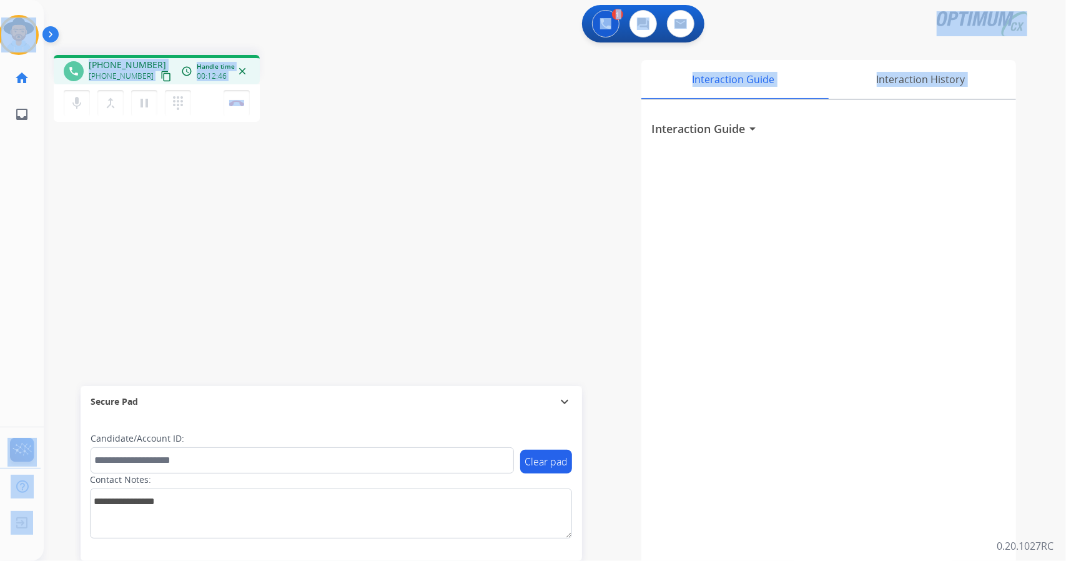
drag, startPoint x: 2, startPoint y: 3, endPoint x: 394, endPoint y: 194, distance: 435.5
click at [394, 194] on div "Outbound call Quit Outbound call Quit Schedule interaction + Add to my list Cus…" at bounding box center [533, 280] width 1066 height 561
click at [292, 69] on div "phone [PHONE_NUMBER] [PHONE_NUMBER] content_copy access_time Call metrics Queue…" at bounding box center [223, 90] width 339 height 71
drag, startPoint x: 2, startPoint y: 4, endPoint x: 363, endPoint y: 194, distance: 408.0
click at [363, 194] on div "Outbound call Quit Outbound call Quit Schedule interaction + Add to my list Cus…" at bounding box center [533, 280] width 1066 height 561
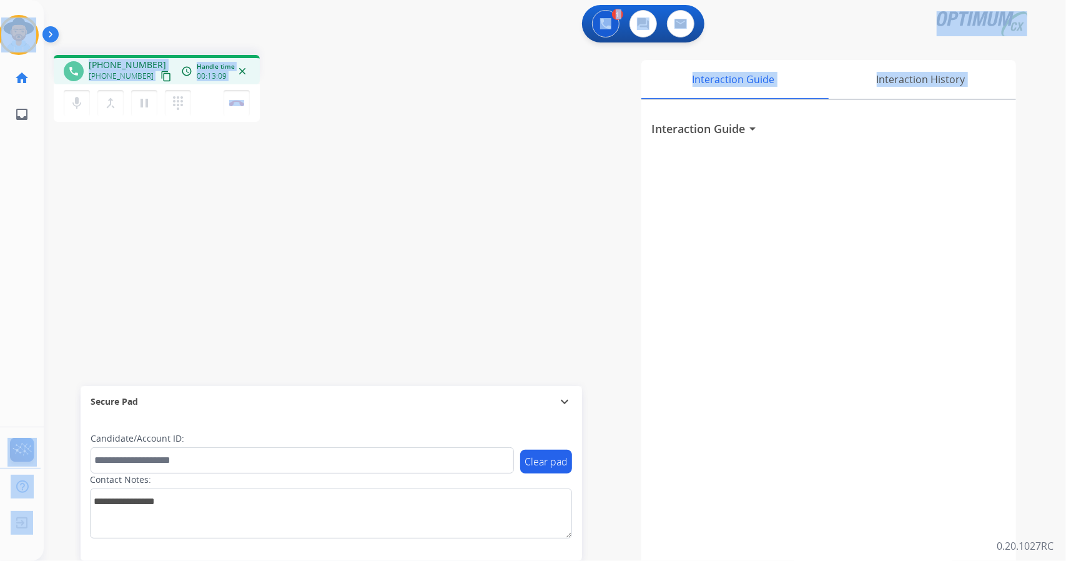
click at [378, 56] on div "phone [PHONE_NUMBER] [PHONE_NUMBER] content_copy access_time Call metrics Queue…" at bounding box center [223, 90] width 339 height 71
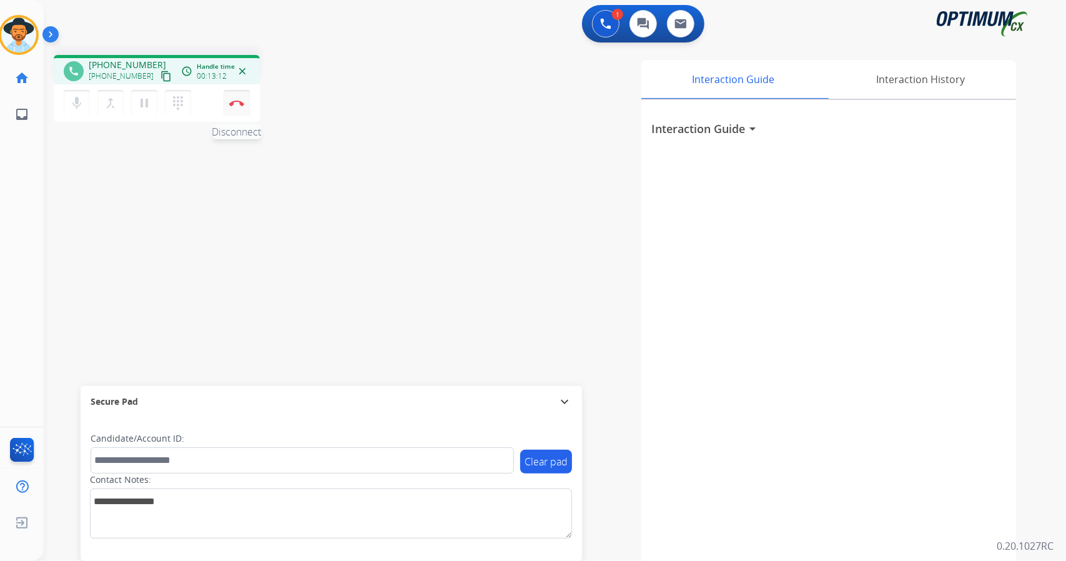
click at [243, 107] on button "Disconnect" at bounding box center [236, 103] width 26 height 26
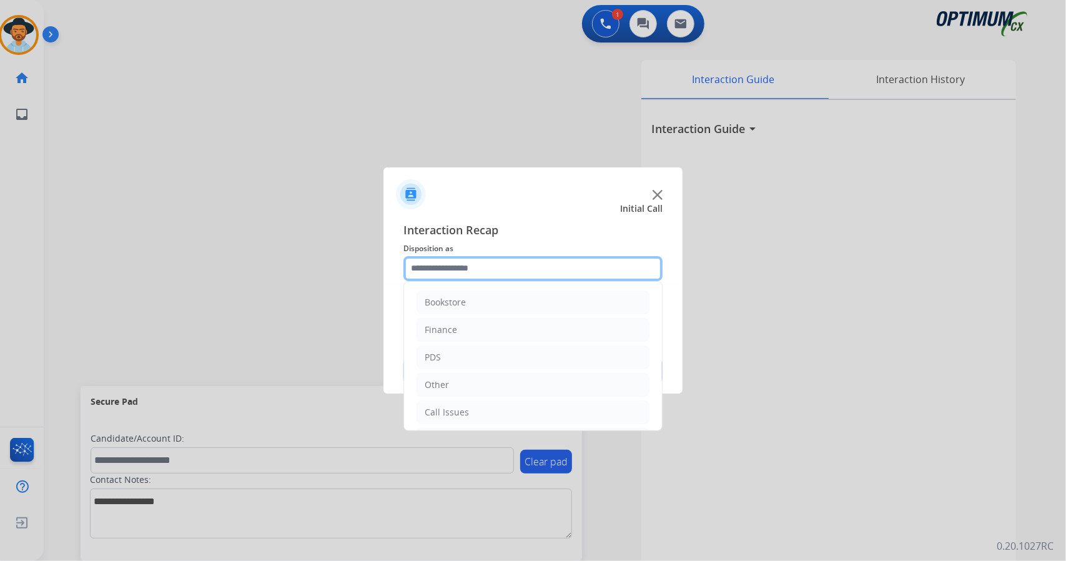
click at [462, 267] on input "text" at bounding box center [532, 268] width 259 height 25
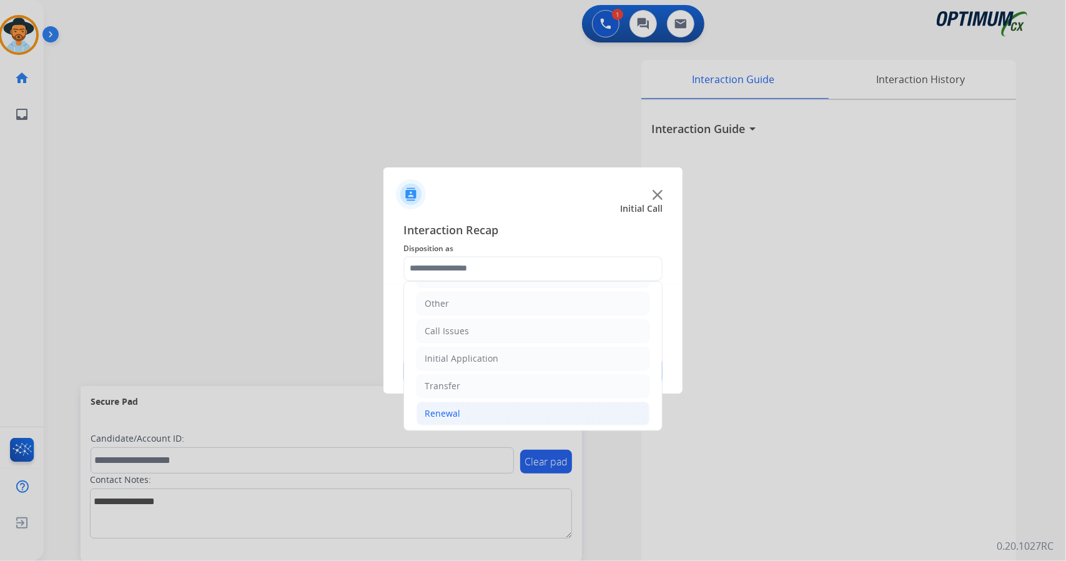
click at [443, 411] on div "Renewal" at bounding box center [442, 413] width 36 height 12
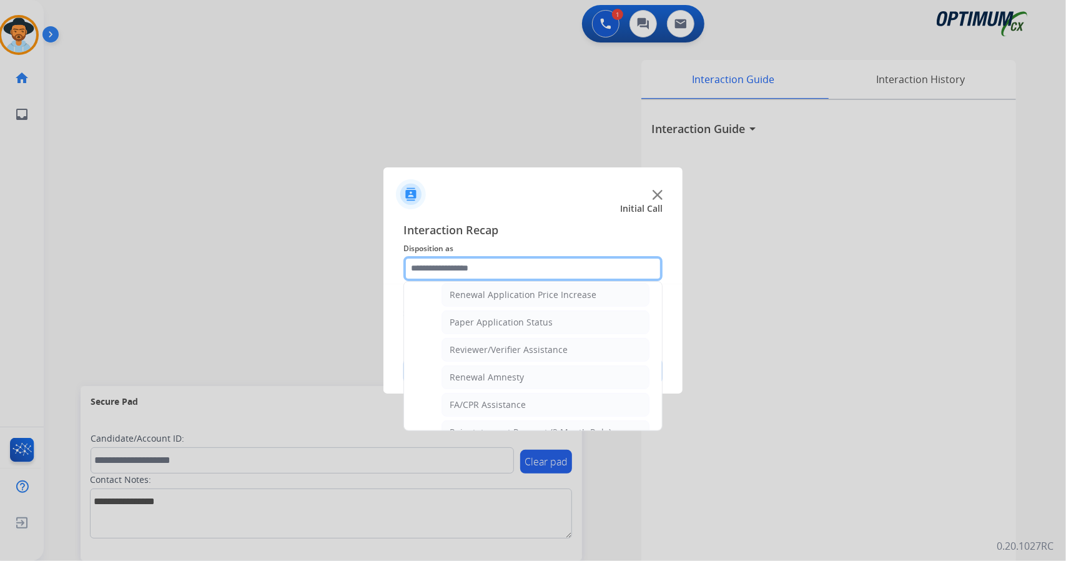
scroll to position [472, 0]
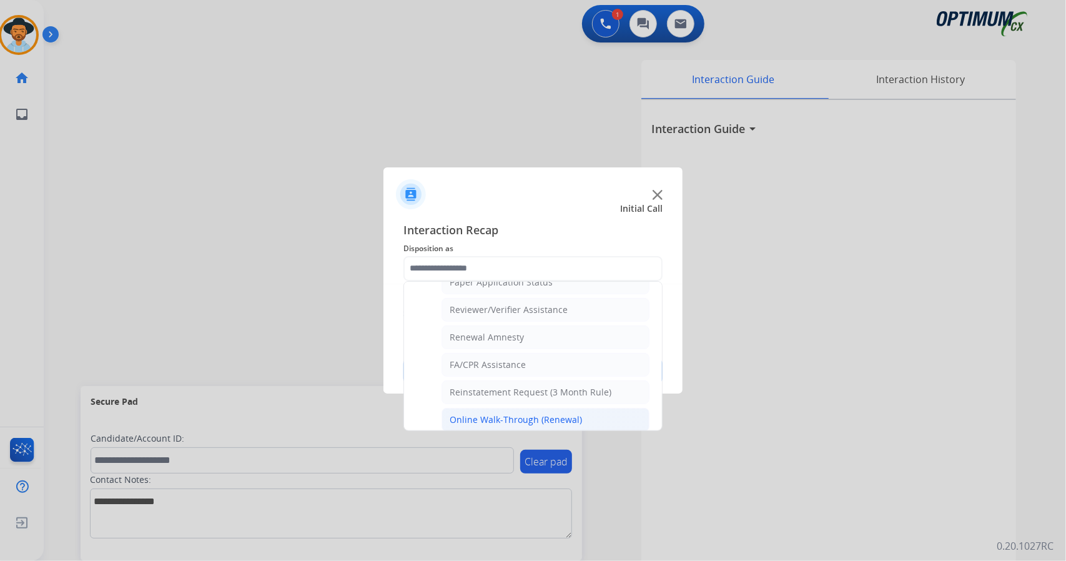
click at [486, 417] on li "Online Walk-Through (Renewal)" at bounding box center [545, 420] width 208 height 24
type input "**********"
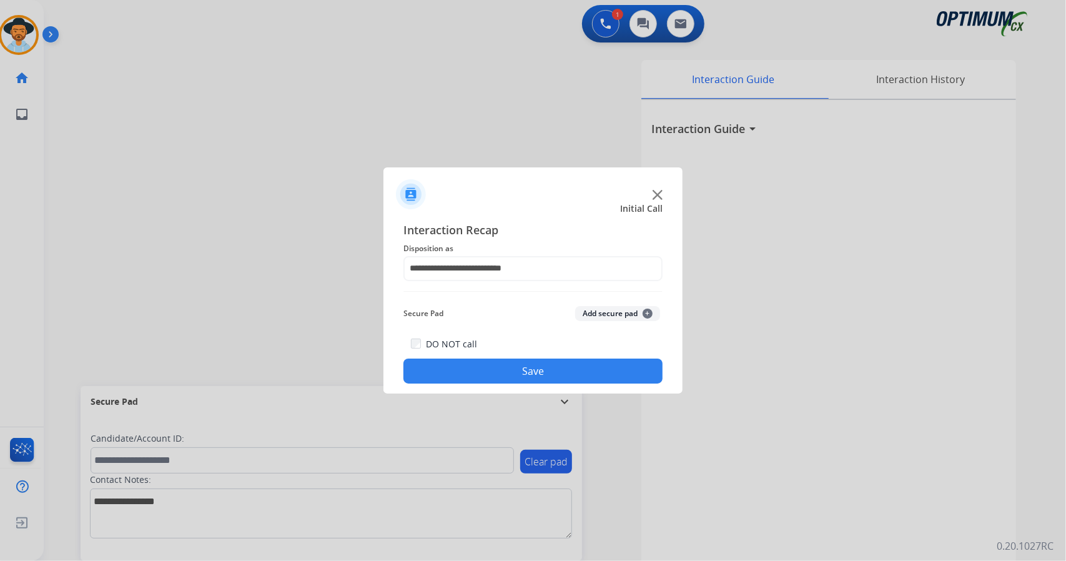
click at [471, 368] on button "Save" at bounding box center [532, 370] width 259 height 25
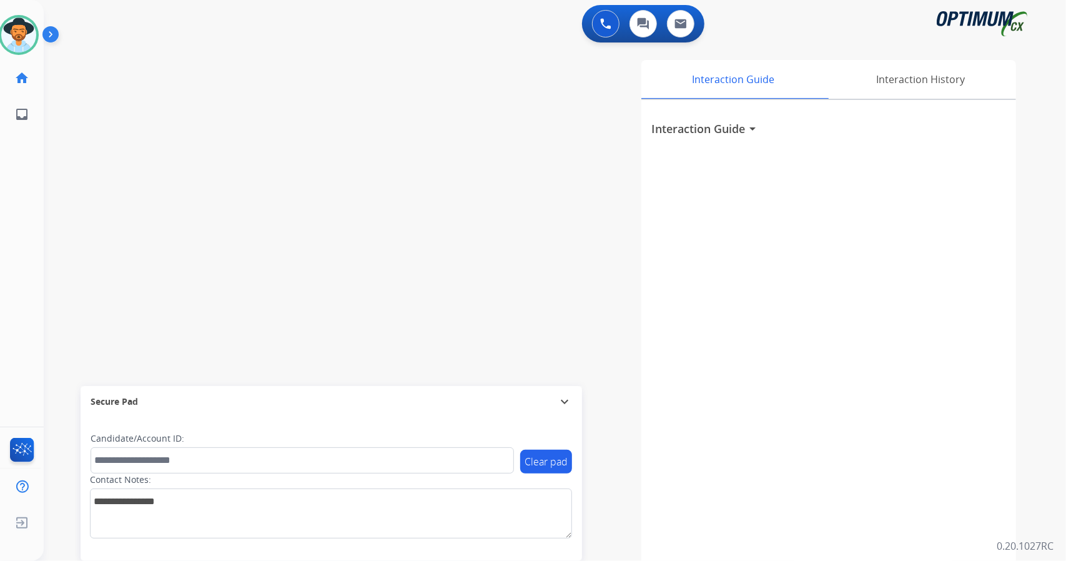
click at [71, 308] on div "swap_horiz Break voice bridge close_fullscreen Connect 3-Way Call merge_type Se…" at bounding box center [540, 305] width 992 height 521
click at [72, 262] on div "swap_horiz Break voice bridge close_fullscreen Connect 3-Way Call merge_type Se…" at bounding box center [540, 305] width 992 height 521
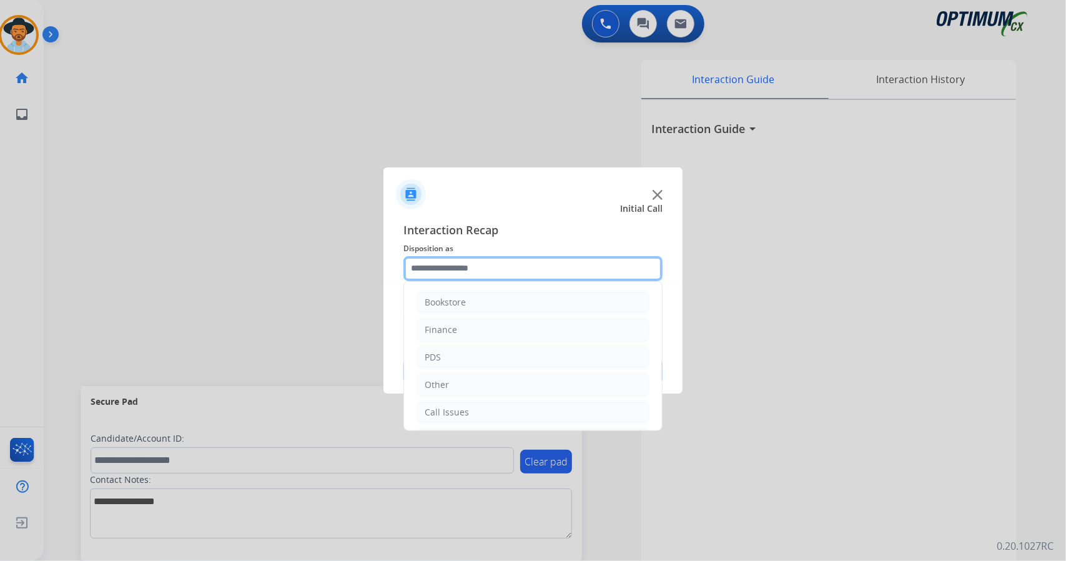
click at [439, 270] on input "text" at bounding box center [532, 268] width 259 height 25
click at [480, 416] on li "Call Issues" at bounding box center [532, 412] width 233 height 24
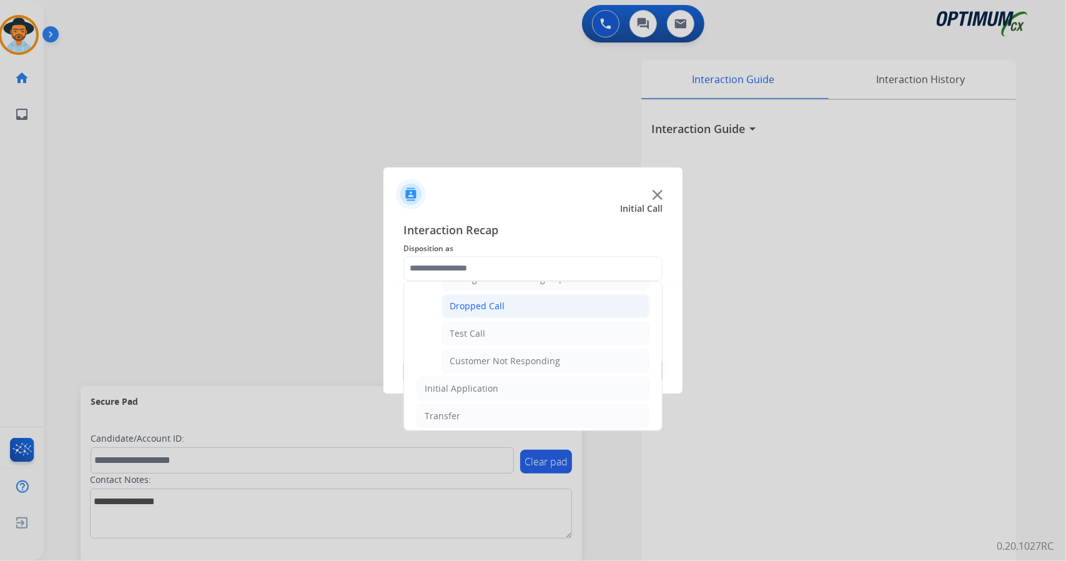
click at [494, 300] on div "Dropped Call" at bounding box center [476, 306] width 55 height 12
type input "**********"
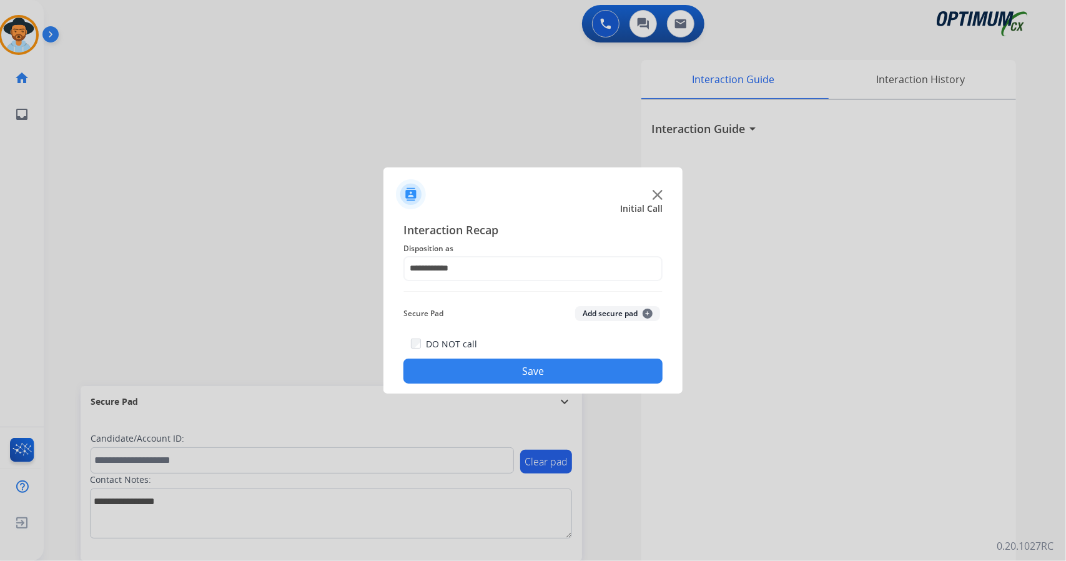
click at [516, 364] on button "Save" at bounding box center [532, 370] width 259 height 25
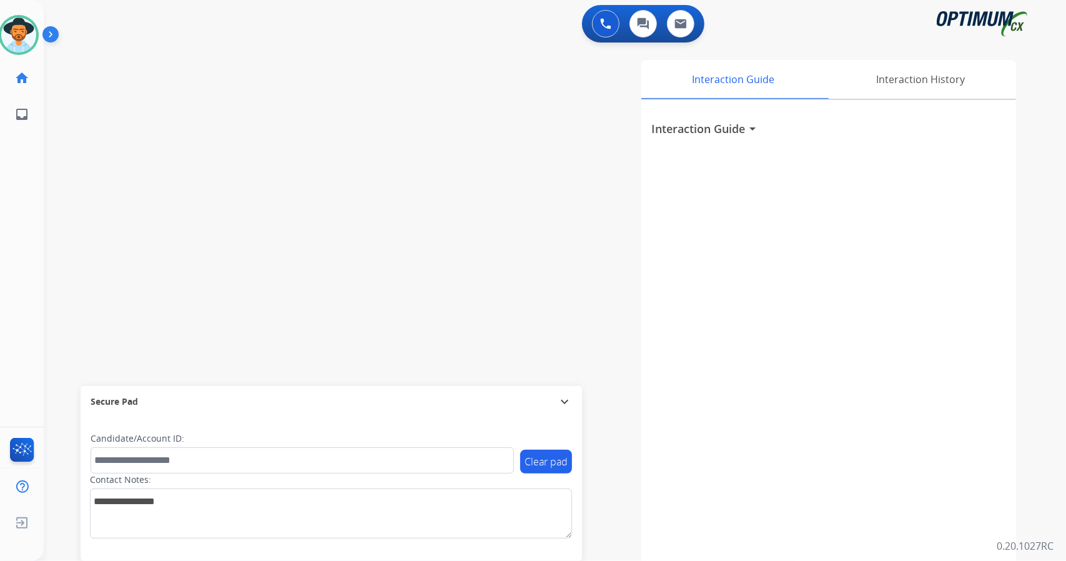
click at [70, 220] on div "swap_horiz Break voice bridge close_fullscreen Connect 3-Way Call merge_type Se…" at bounding box center [540, 305] width 992 height 521
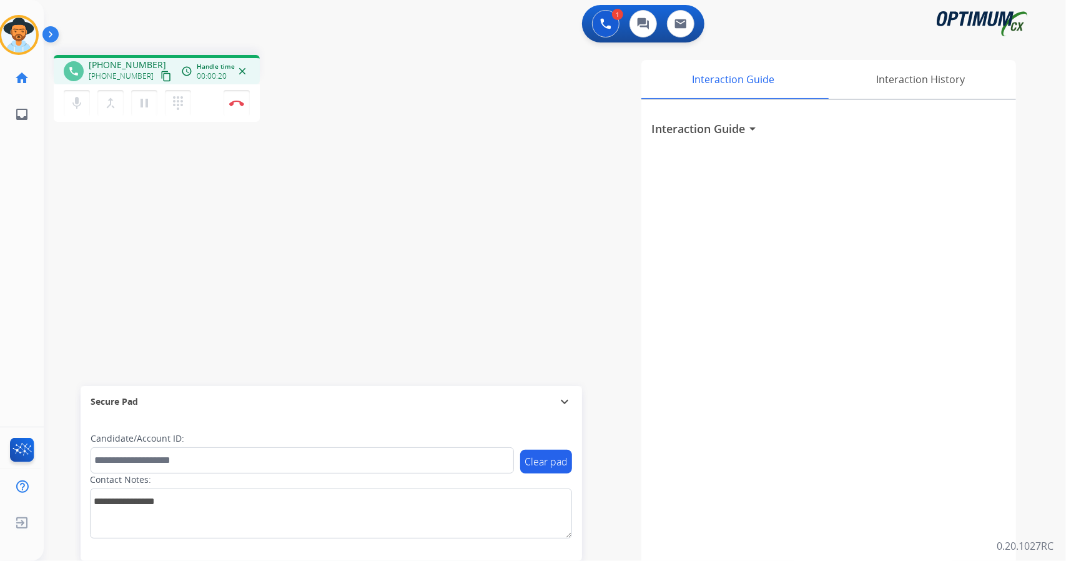
click at [59, 152] on div "phone [PHONE_NUMBER] [PHONE_NUMBER] content_copy access_time Call metrics Queue…" at bounding box center [540, 305] width 992 height 521
click at [290, 102] on div "phone [PHONE_NUMBER] [PHONE_NUMBER] content_copy access_time Call metrics Queue…" at bounding box center [223, 90] width 339 height 71
drag, startPoint x: 290, startPoint y: 102, endPoint x: 288, endPoint y: 119, distance: 17.6
click at [288, 119] on div "phone [PHONE_NUMBER] [PHONE_NUMBER] content_copy access_time Call metrics Queue…" at bounding box center [223, 90] width 339 height 71
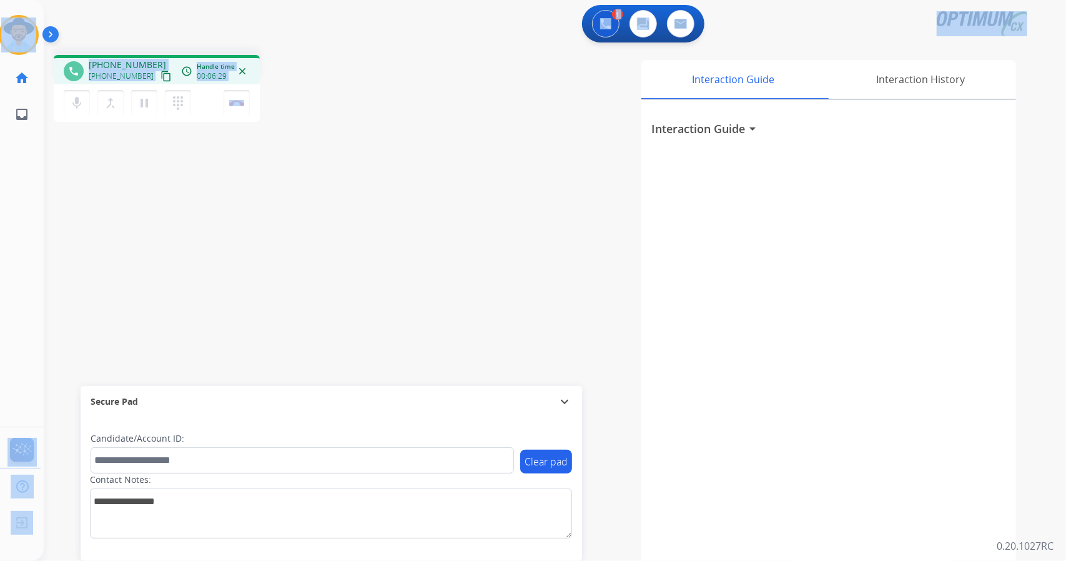
drag, startPoint x: 297, startPoint y: 107, endPoint x: 0, endPoint y: 7, distance: 313.3
click at [0, 7] on div "Outbound call Quit Outbound call Quit Schedule interaction + Add to my list Cus…" at bounding box center [533, 280] width 1066 height 561
click at [179, 29] on div "1 Voice Interactions 0 Chat Interactions 0 Email Interactions" at bounding box center [547, 25] width 977 height 40
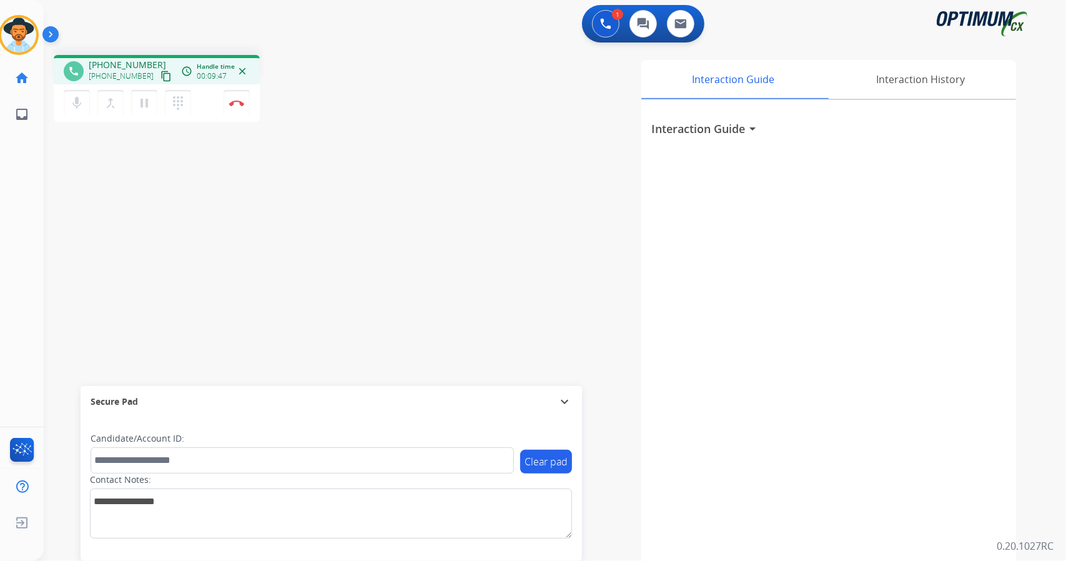
click at [74, 236] on div "phone [PHONE_NUMBER] [PHONE_NUMBER] content_copy access_time Call metrics Queue…" at bounding box center [540, 305] width 992 height 521
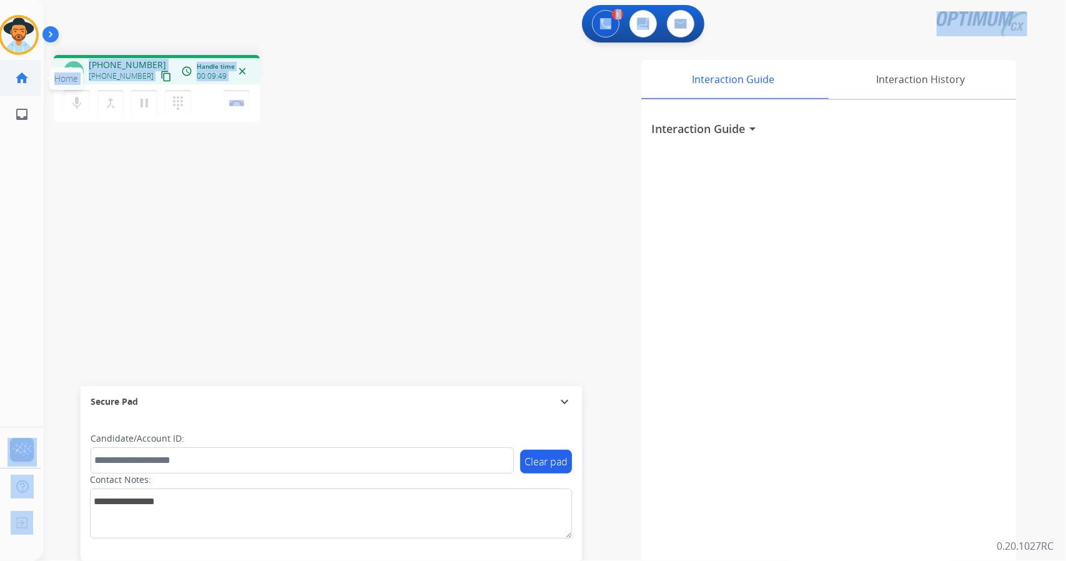
drag, startPoint x: 324, startPoint y: 105, endPoint x: 0, endPoint y: 63, distance: 326.7
click at [0, 63] on div "Outbound call Quit Outbound call Quit Schedule interaction + Add to my list Cus…" at bounding box center [533, 280] width 1066 height 561
click at [151, 30] on div "1 Voice Interactions 0 Chat Interactions 0 Email Interactions" at bounding box center [547, 25] width 977 height 40
drag, startPoint x: 273, startPoint y: 102, endPoint x: 0, endPoint y: 14, distance: 287.2
click at [0, 14] on div "Outbound call Quit Outbound call Quit Schedule interaction + Add to my list Cus…" at bounding box center [533, 280] width 1066 height 561
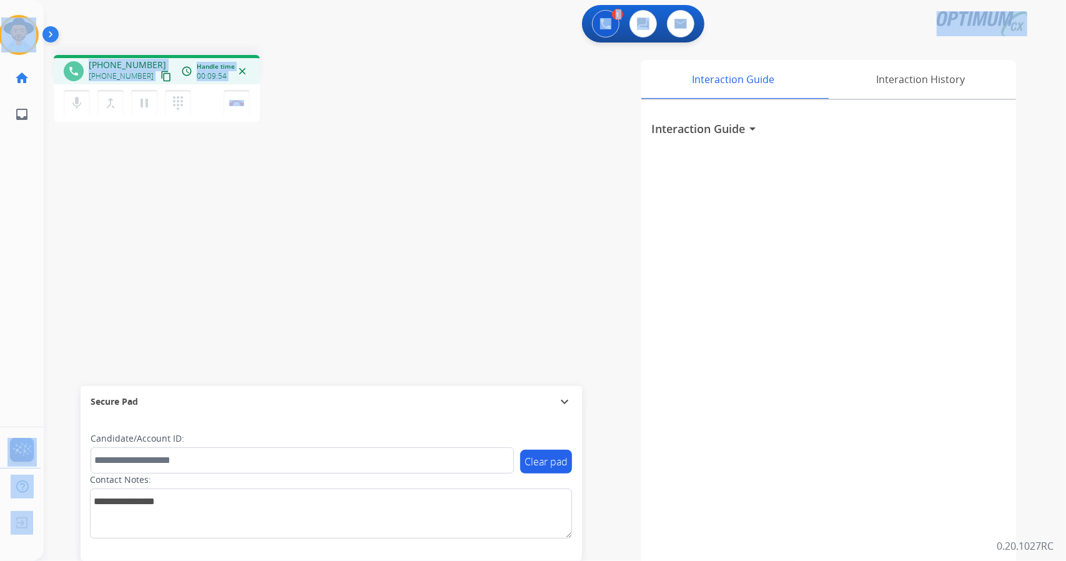
click at [258, 27] on div "1 Voice Interactions 0 Chat Interactions 0 Email Interactions" at bounding box center [547, 25] width 977 height 40
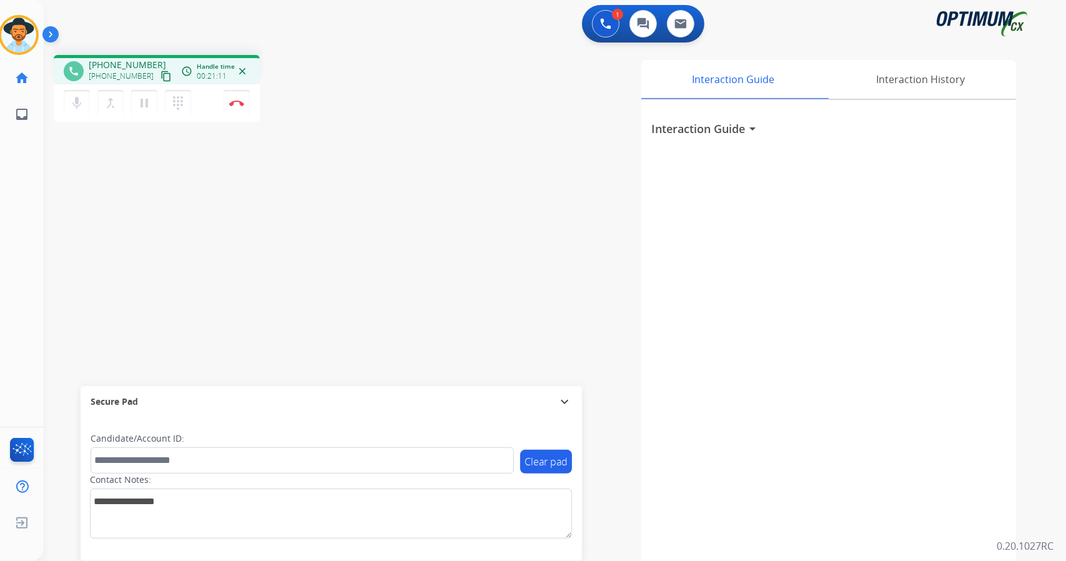
click at [59, 243] on div "phone [PHONE_NUMBER] [PHONE_NUMBER] content_copy access_time Call metrics Queue…" at bounding box center [540, 305] width 992 height 521
click at [228, 99] on button "Disconnect" at bounding box center [236, 103] width 26 height 26
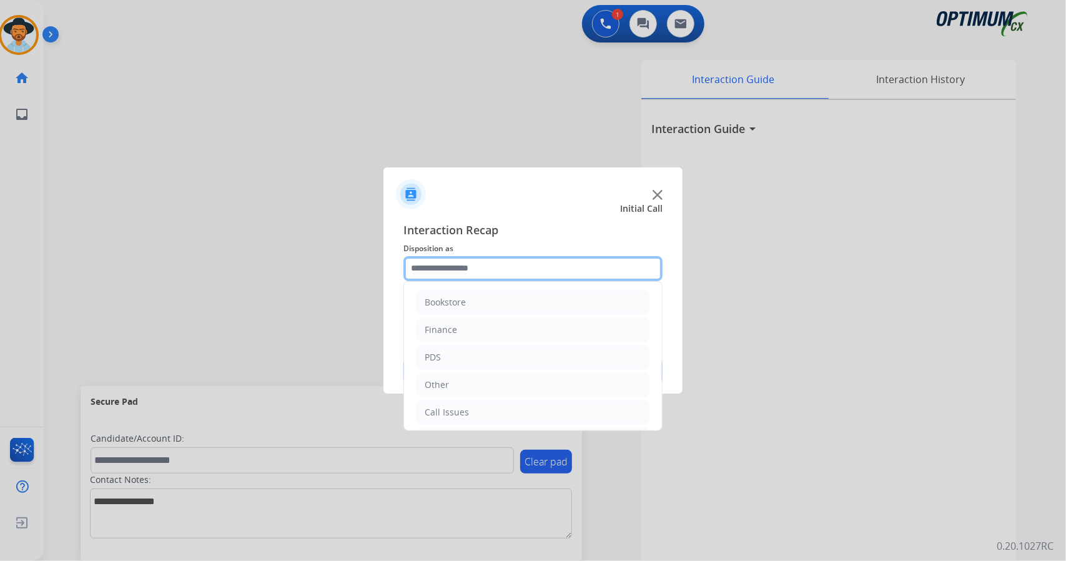
click at [556, 268] on input "text" at bounding box center [532, 268] width 259 height 25
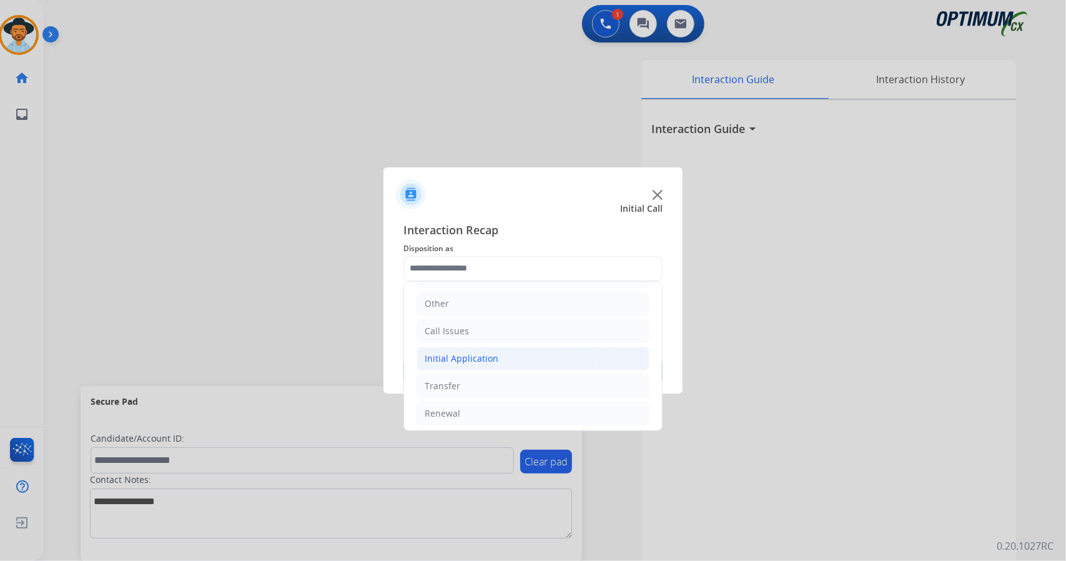
click at [456, 360] on div "Initial Application" at bounding box center [461, 358] width 74 height 12
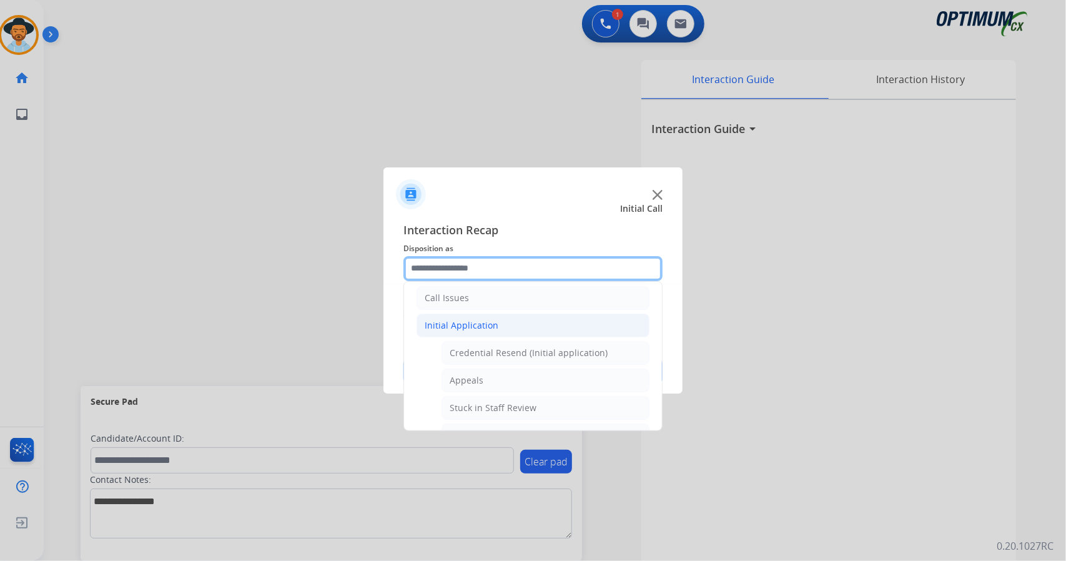
scroll to position [109, 0]
click at [456, 360] on div "Credential Resend (Initial application)" at bounding box center [528, 358] width 158 height 12
type input "**********"
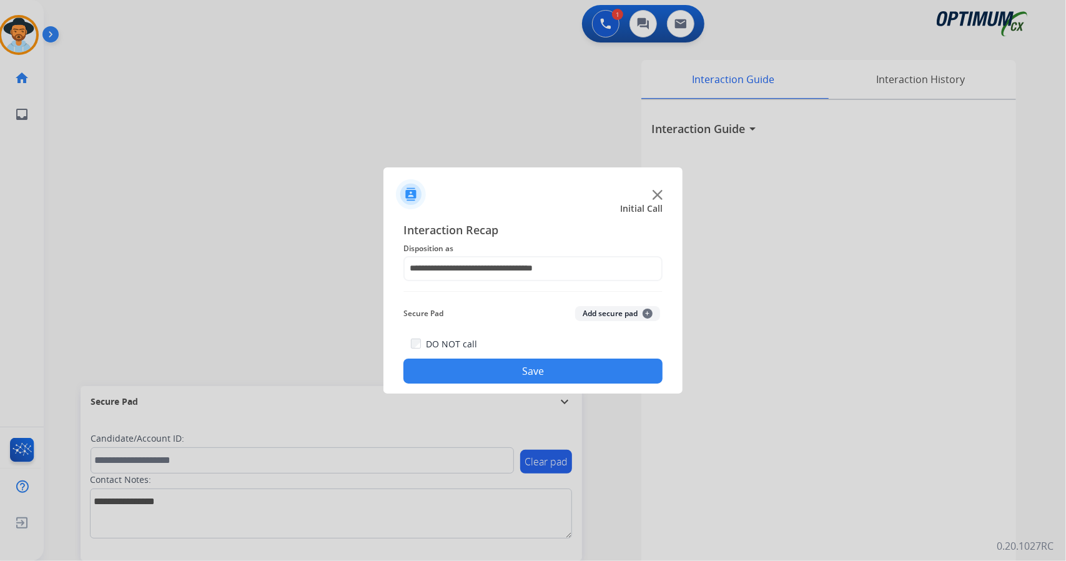
click at [466, 375] on button "Save" at bounding box center [532, 370] width 259 height 25
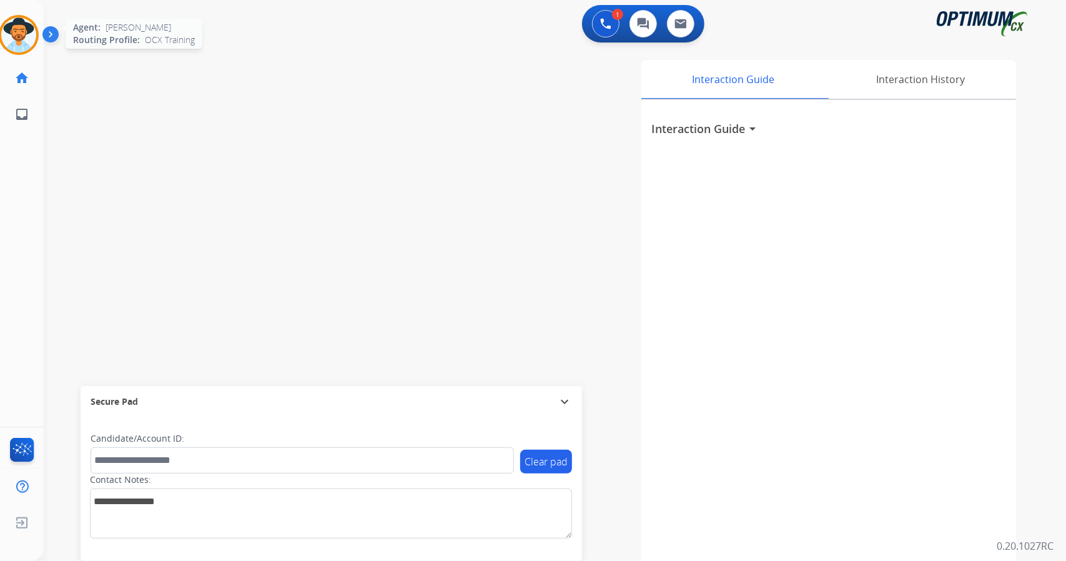
click at [6, 46] on img at bounding box center [18, 34] width 35 height 35
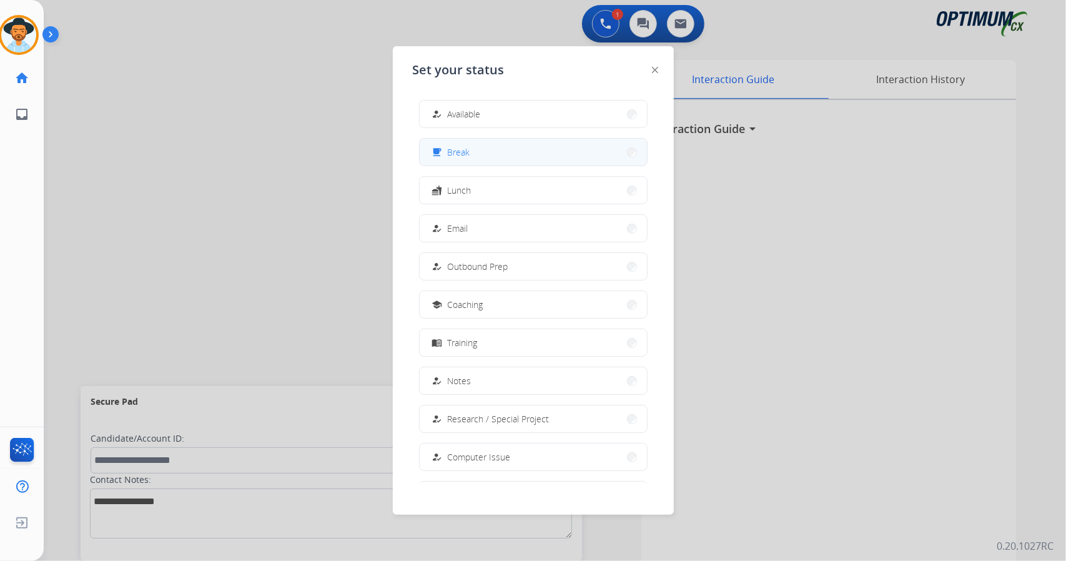
click at [548, 144] on button "free_breakfast Break" at bounding box center [533, 152] width 227 height 27
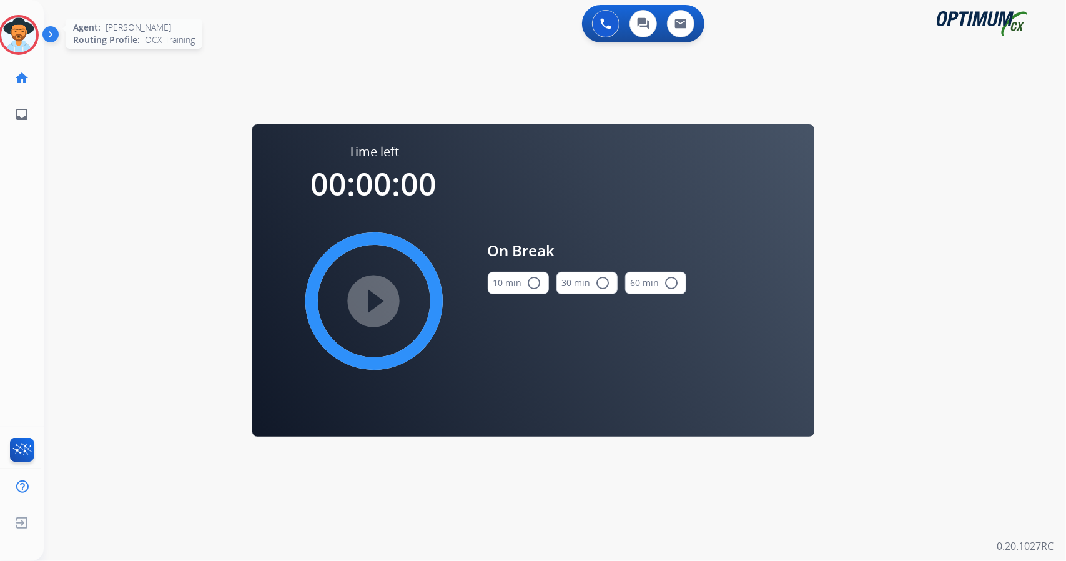
click at [11, 52] on div at bounding box center [19, 35] width 40 height 40
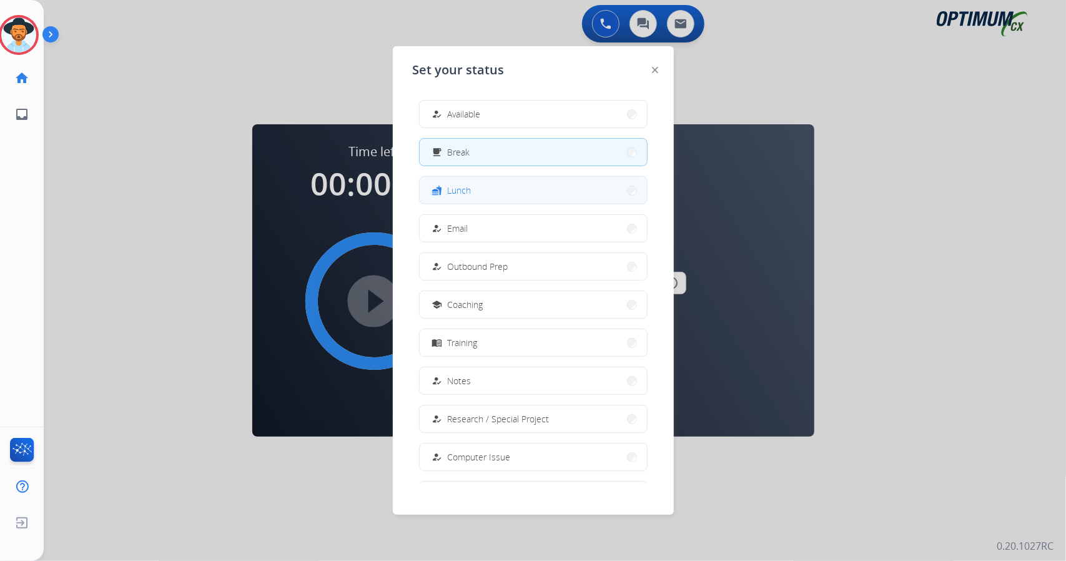
click at [487, 184] on button "fastfood Lunch" at bounding box center [533, 190] width 227 height 27
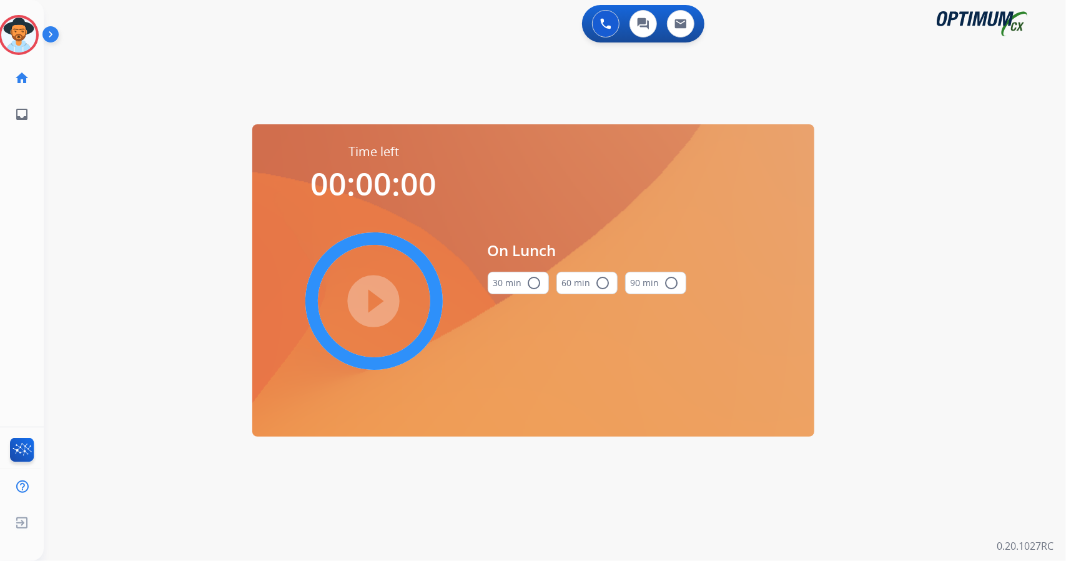
click at [17, 14] on div "[PERSON_NAME] Edit Avatar Agent: [PERSON_NAME] Profile: OCX Training home Home …" at bounding box center [19, 66] width 44 height 132
click at [25, 32] on img at bounding box center [18, 34] width 35 height 35
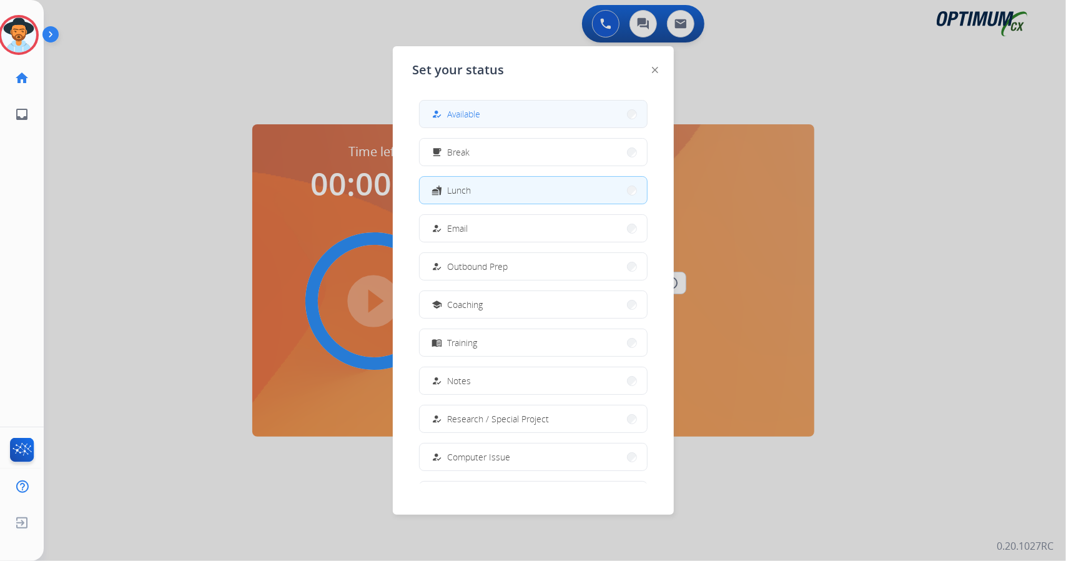
click at [544, 104] on button "how_to_reg Available" at bounding box center [533, 114] width 227 height 27
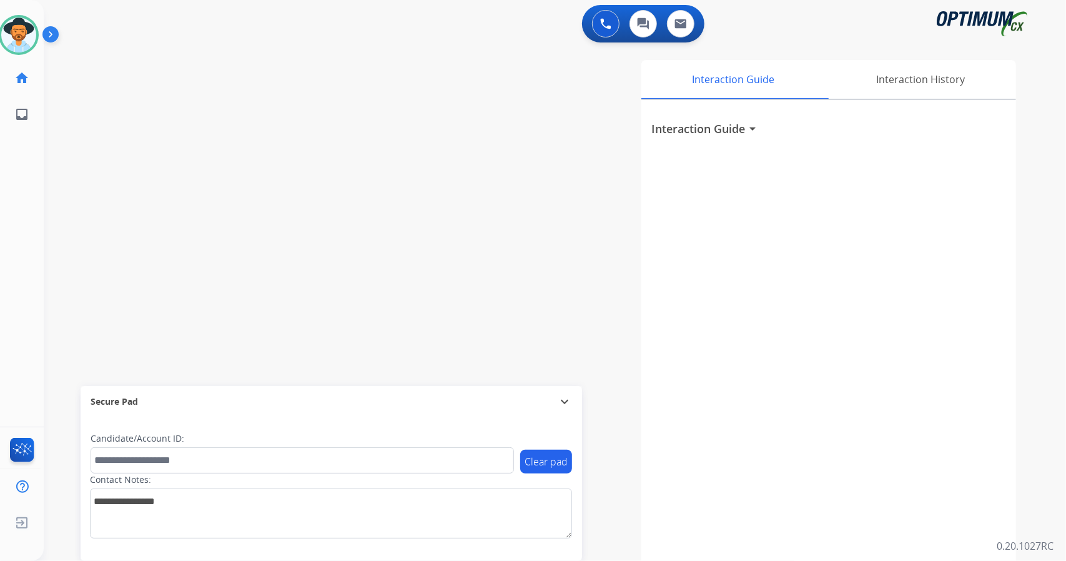
click at [983, 300] on div "Interaction Guide arrow_drop_down" at bounding box center [828, 333] width 375 height 466
click at [33, 25] on img at bounding box center [18, 34] width 35 height 35
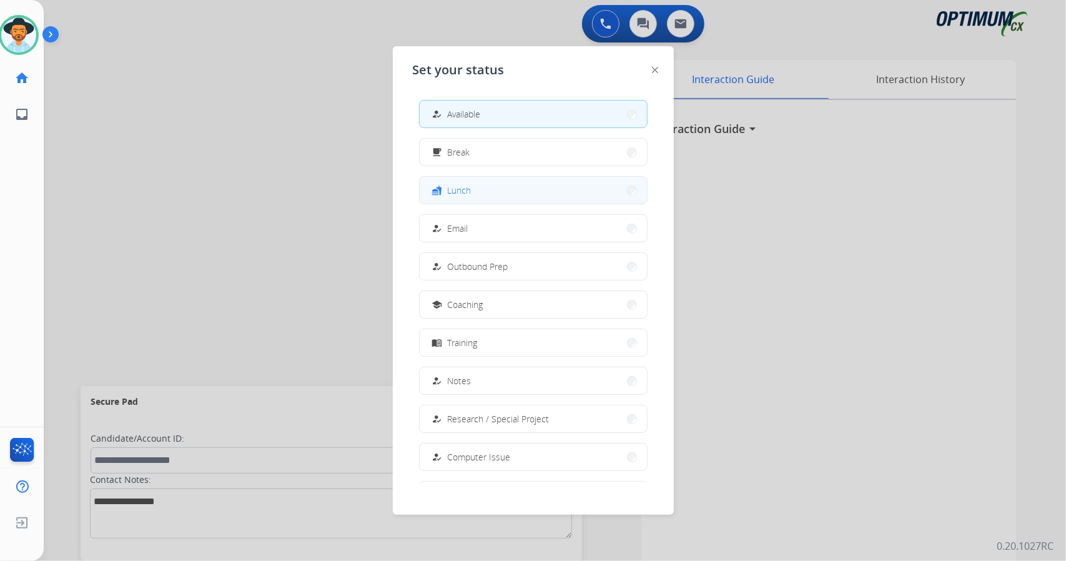
click at [490, 187] on button "fastfood Lunch" at bounding box center [533, 190] width 227 height 27
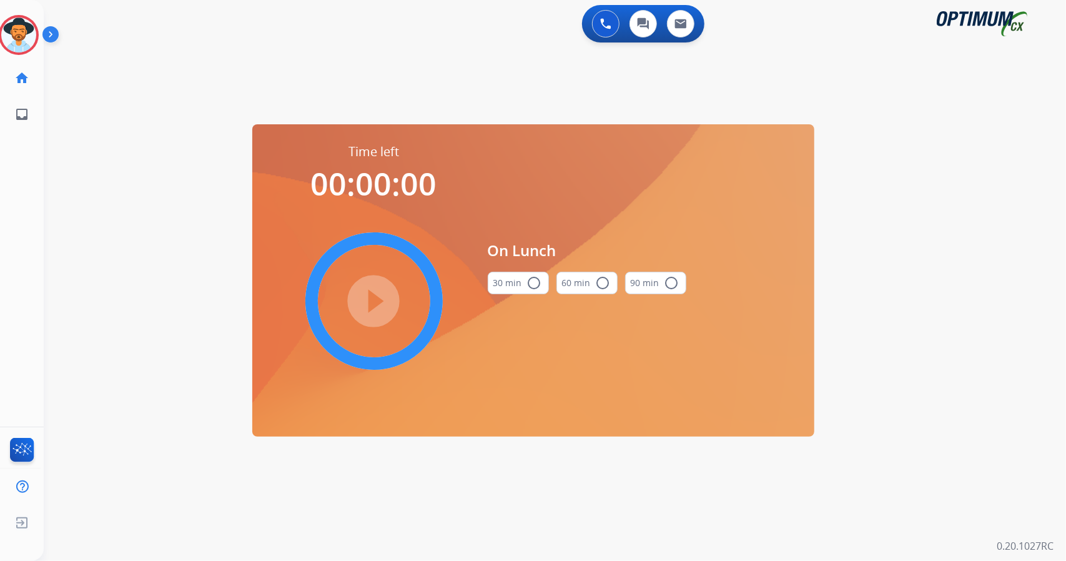
click at [504, 288] on button "30 min radio_button_unchecked" at bounding box center [518, 283] width 61 height 22
click at [380, 305] on mat-icon "play_circle_filled" at bounding box center [373, 300] width 15 height 15
